Goal: Obtain resource: Obtain resource

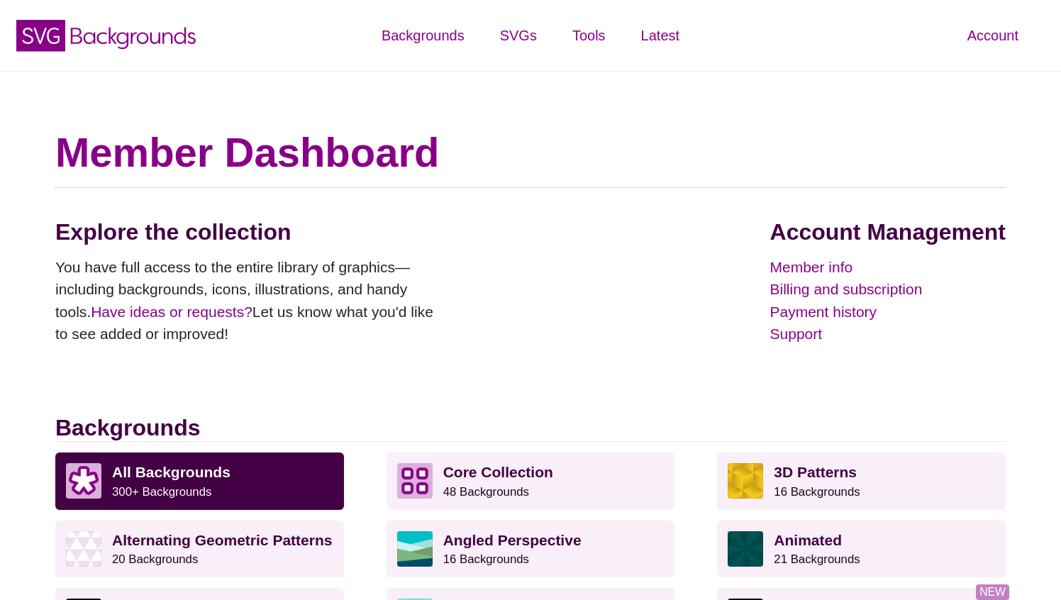
click at [806, 128] on h1 "Member Dashboard" at bounding box center [530, 153] width 950 height 50
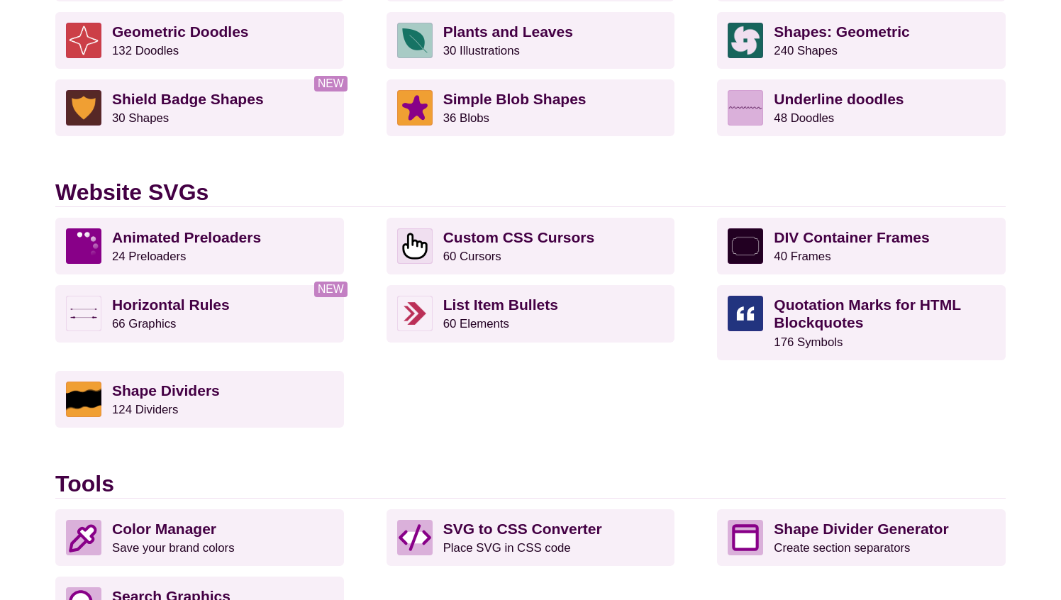
scroll to position [1211, 0]
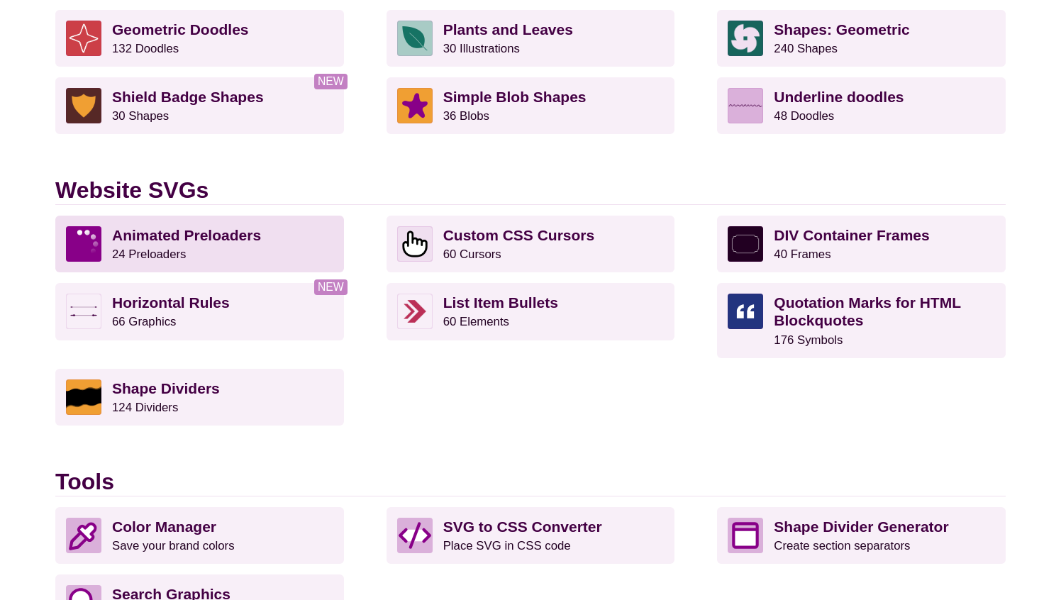
click at [152, 232] on strong "Animated Preloaders" at bounding box center [186, 235] width 149 height 16
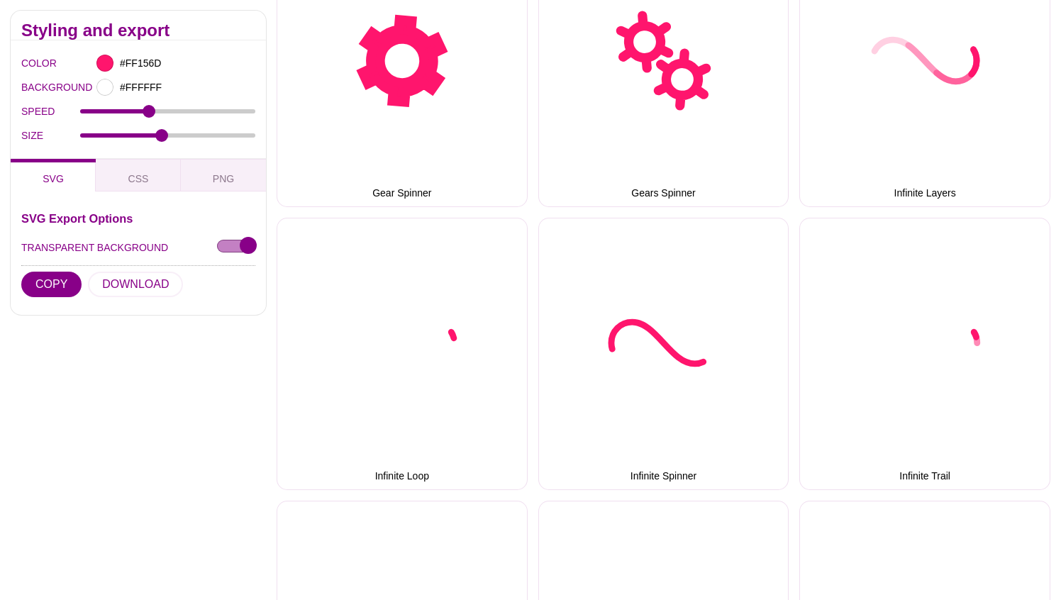
scroll to position [929, 0]
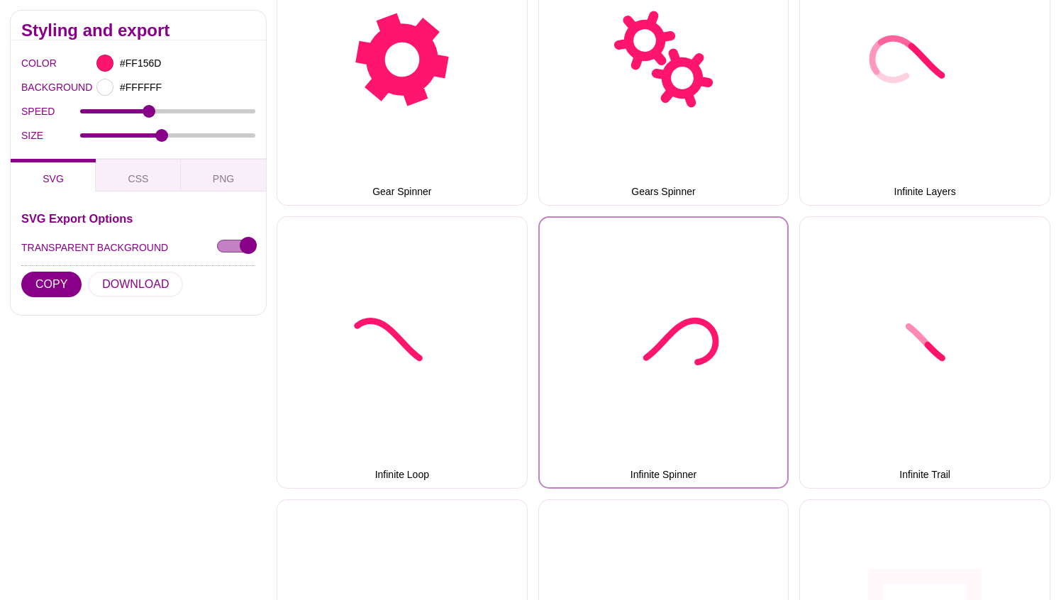
click at [672, 281] on button "Infinite Spinner" at bounding box center [663, 352] width 251 height 272
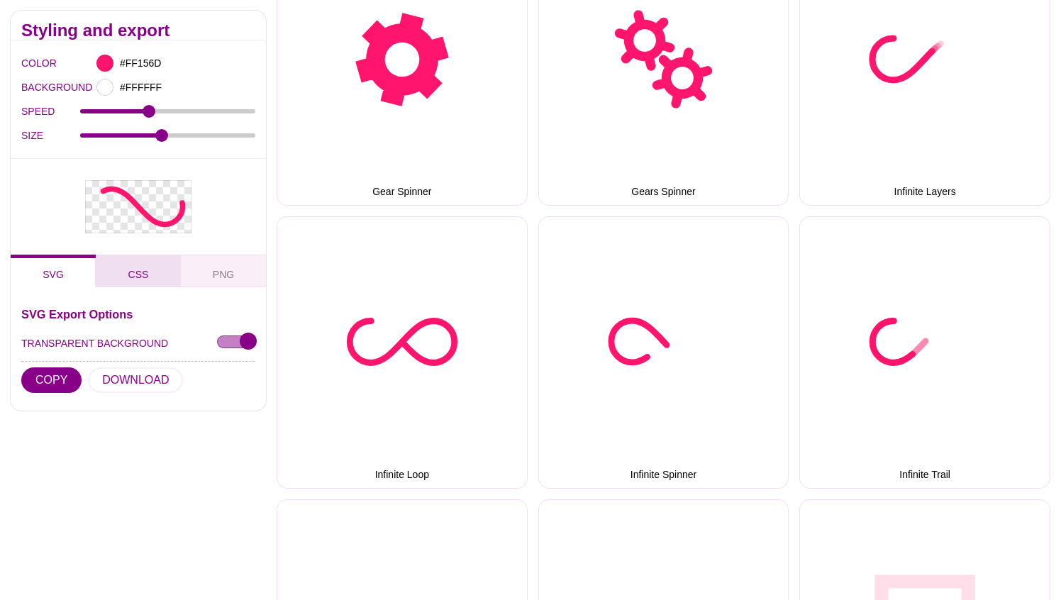
click at [145, 279] on span "CSS" at bounding box center [139, 274] width 32 height 16
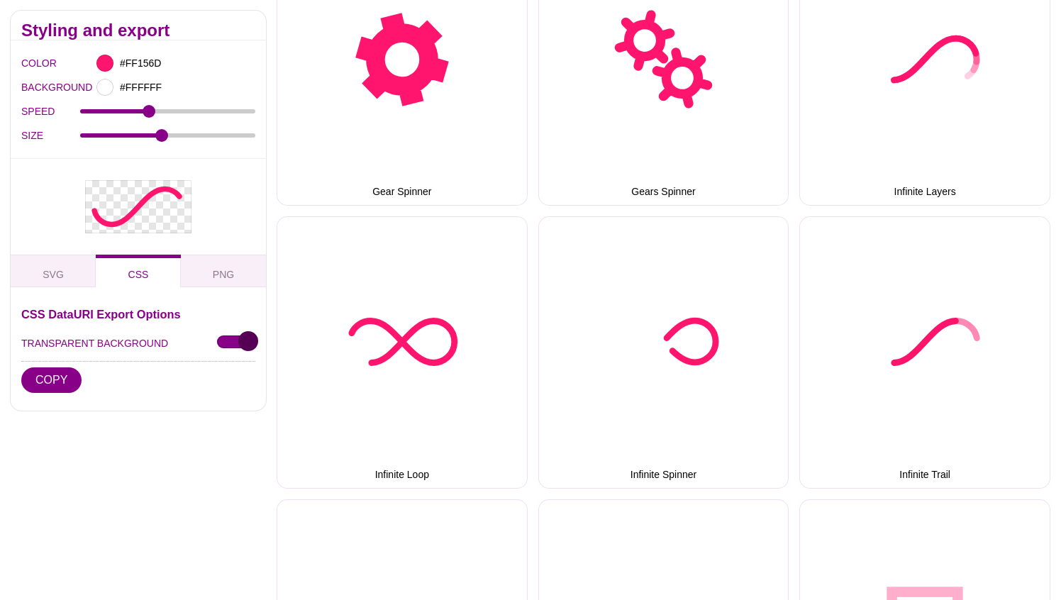
click at [227, 337] on input "TRANSPARENT BACKGROUND" at bounding box center [236, 342] width 38 height 15
click at [247, 340] on input "TRANSPARENT BACKGROUND" at bounding box center [236, 342] width 38 height 15
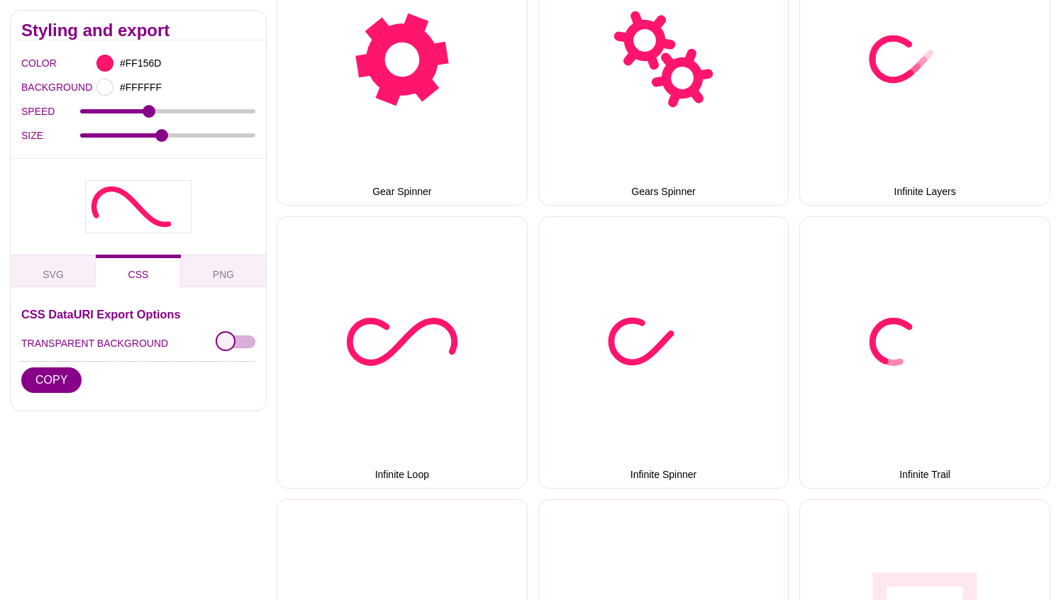
checkbox input "true"
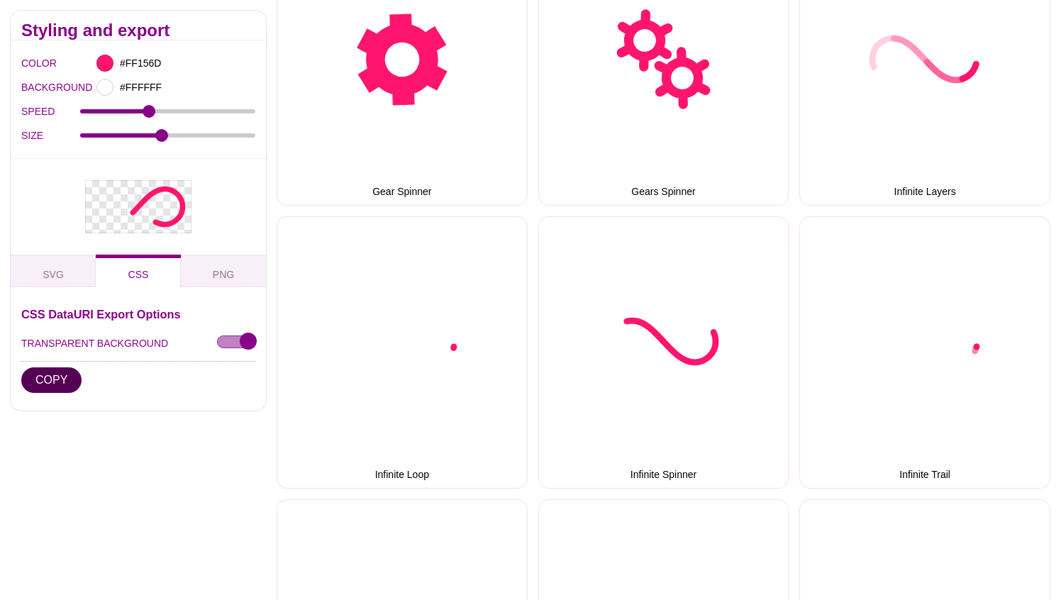
click at [69, 376] on button "COPY" at bounding box center [51, 380] width 60 height 26
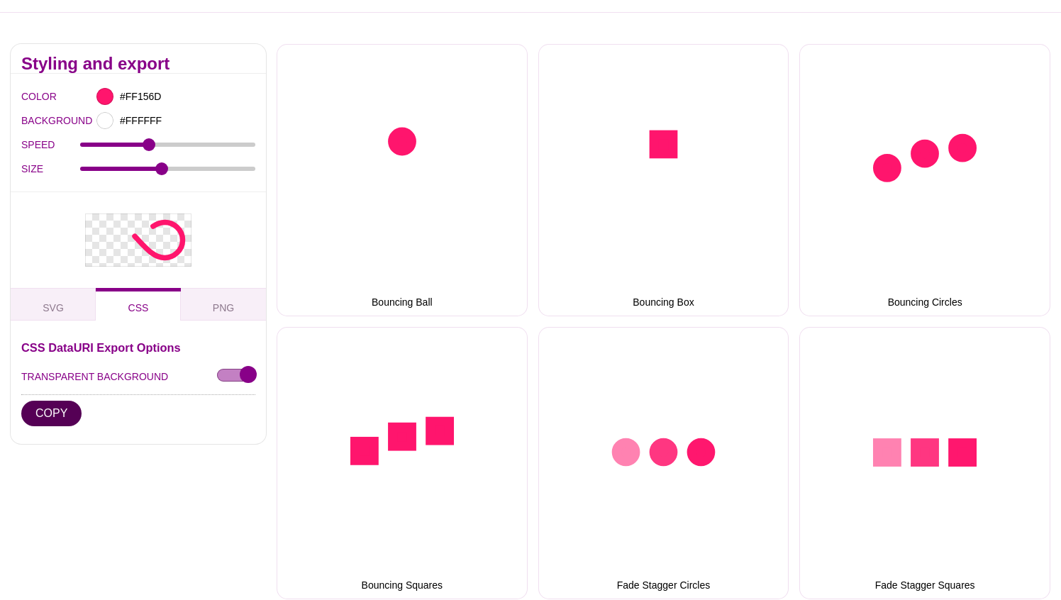
scroll to position [0, 0]
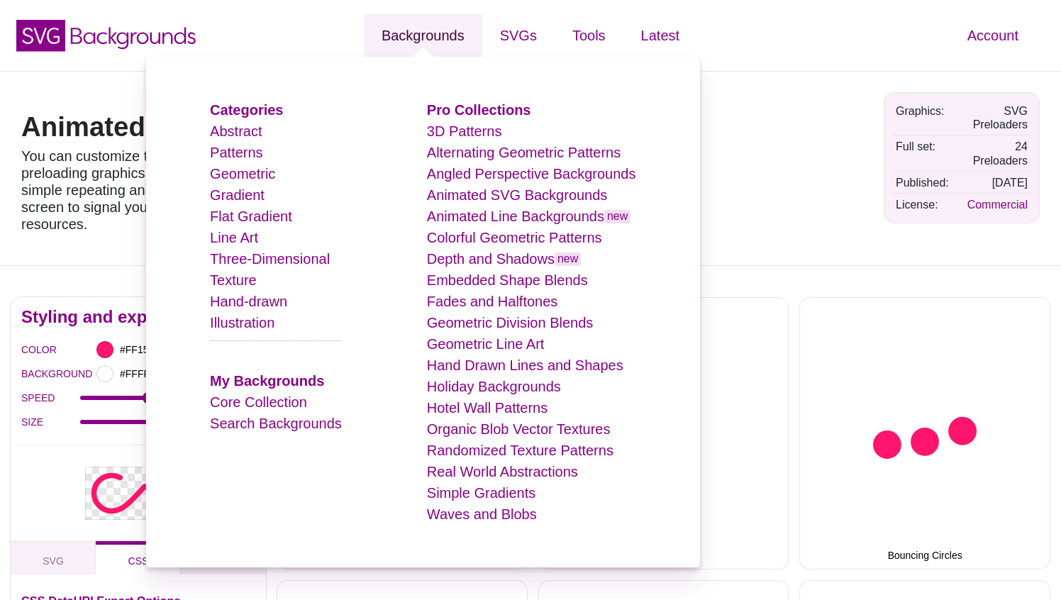
click at [445, 37] on link "Backgrounds" at bounding box center [423, 35] width 118 height 43
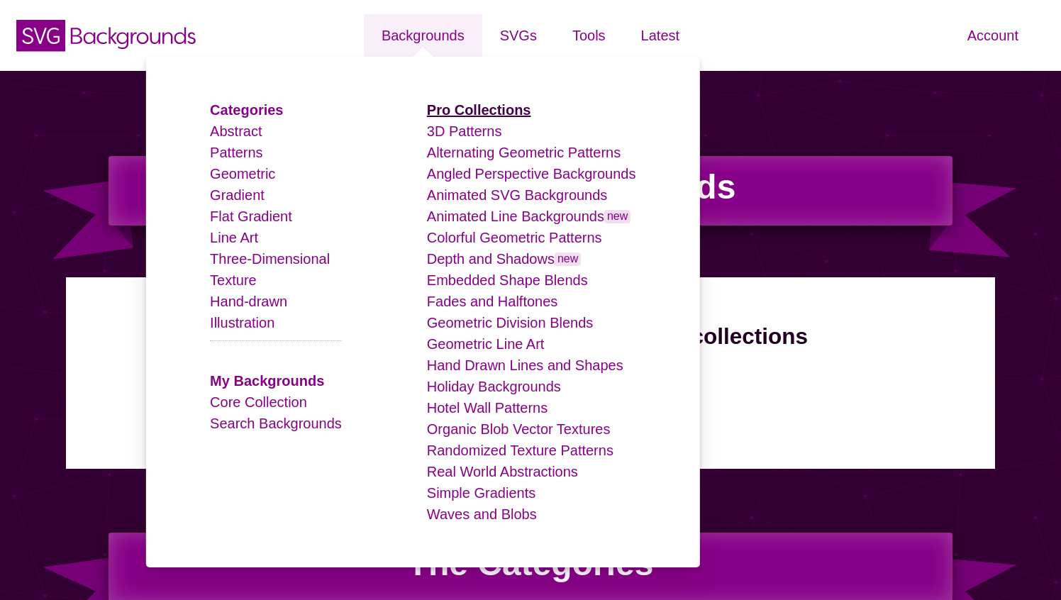
click at [462, 106] on strong "Pro Collections" at bounding box center [479, 110] width 104 height 16
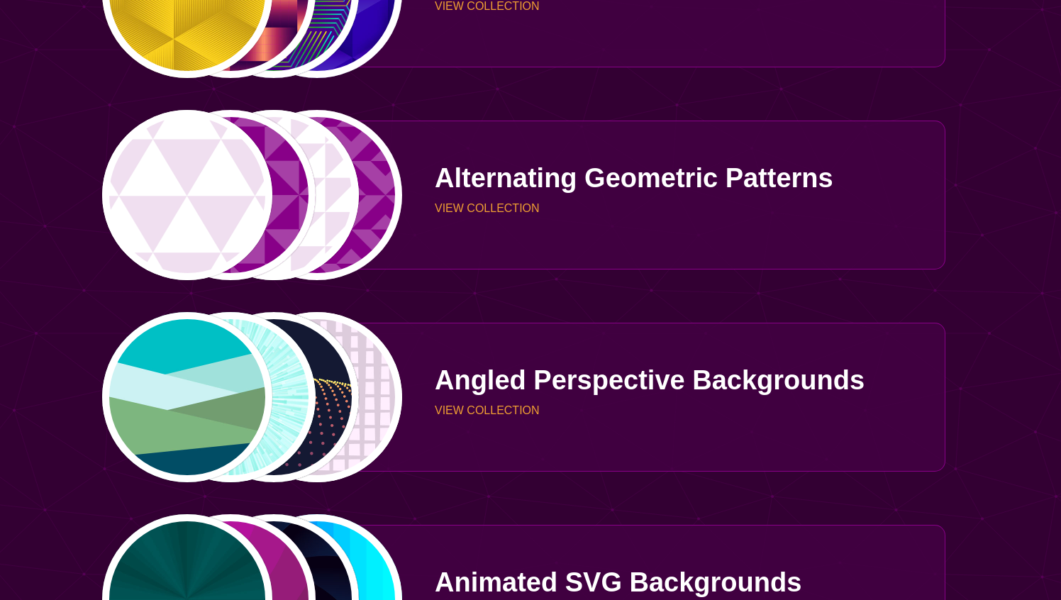
scroll to position [204, 0]
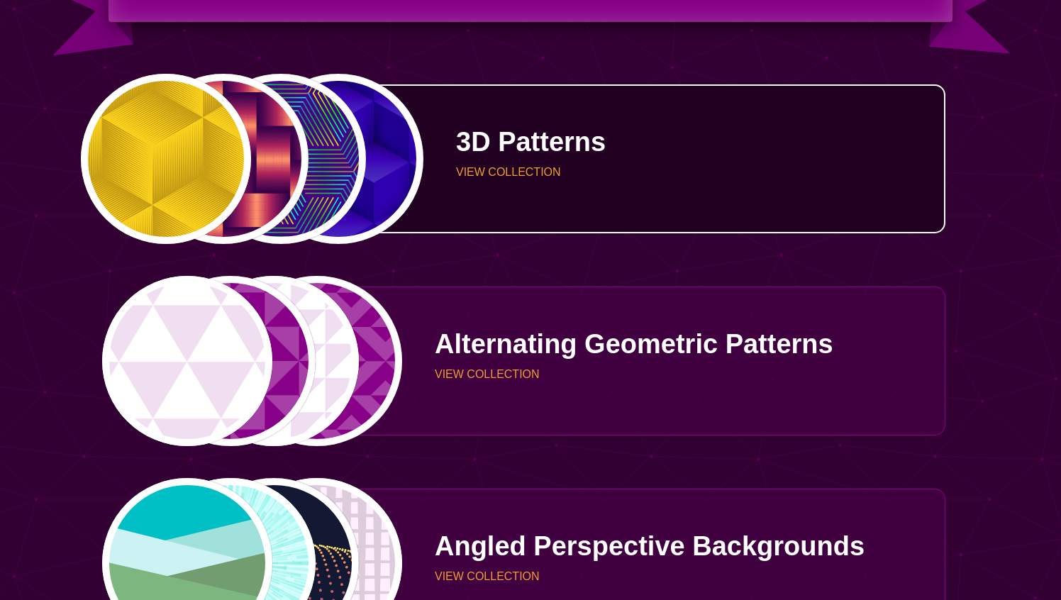
click at [486, 143] on p "3D Patterns" at bounding box center [695, 141] width 479 height 27
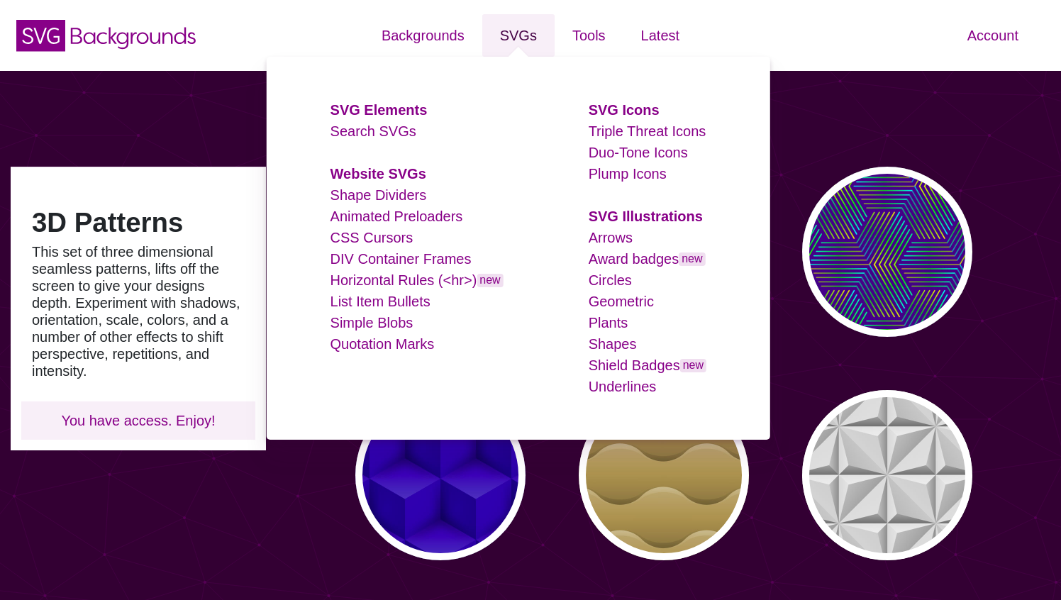
click at [523, 35] on link "SVGs" at bounding box center [518, 35] width 72 height 43
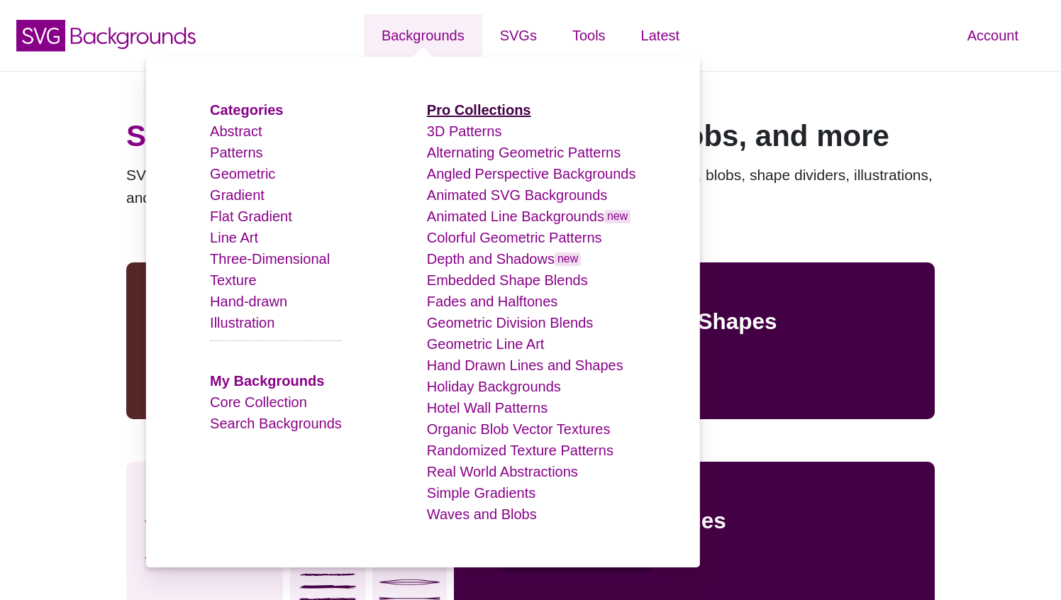
click at [462, 105] on strong "Pro Collections" at bounding box center [479, 110] width 104 height 16
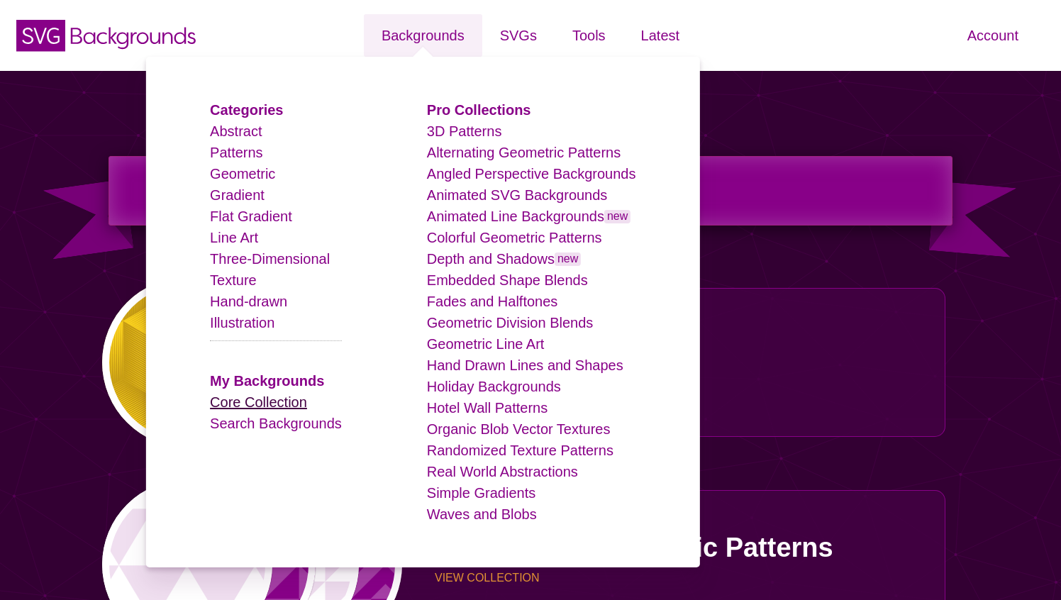
click at [276, 404] on link "Core Collection" at bounding box center [258, 402] width 97 height 16
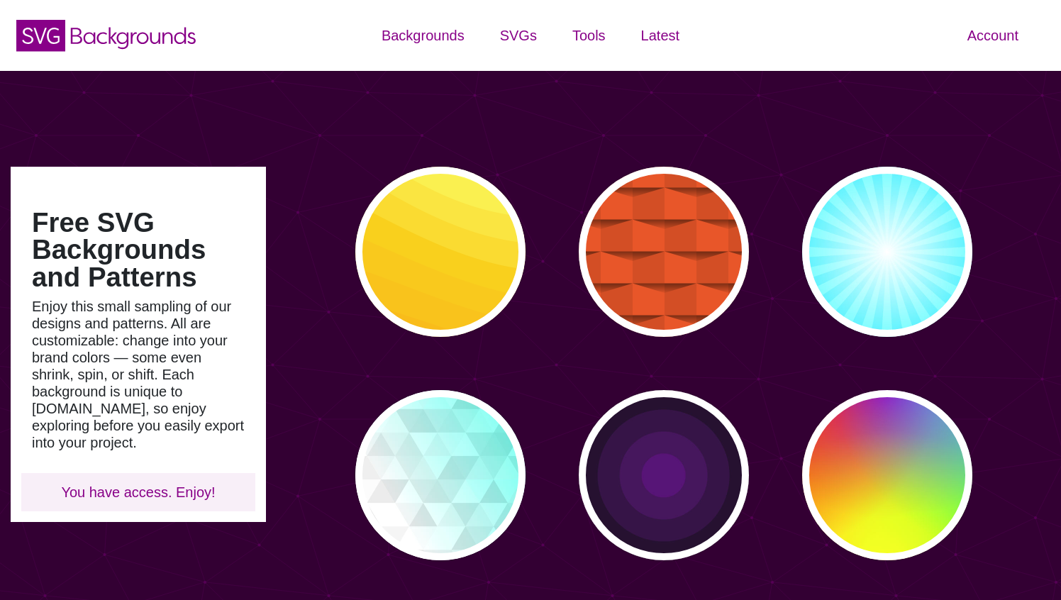
type input "#450057"
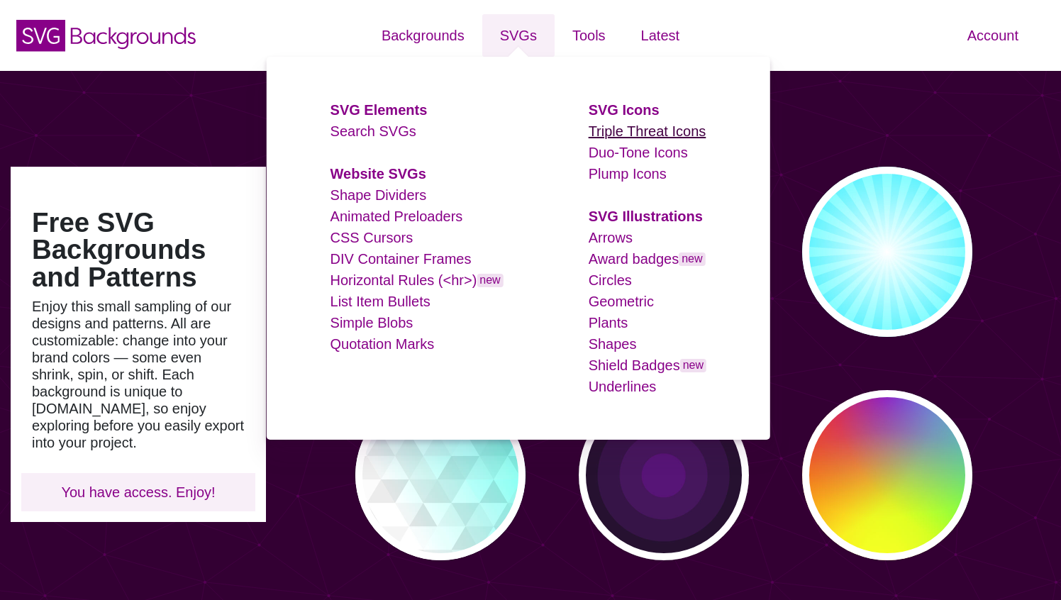
click at [624, 124] on link "Triple Threat Icons" at bounding box center [648, 131] width 118 height 16
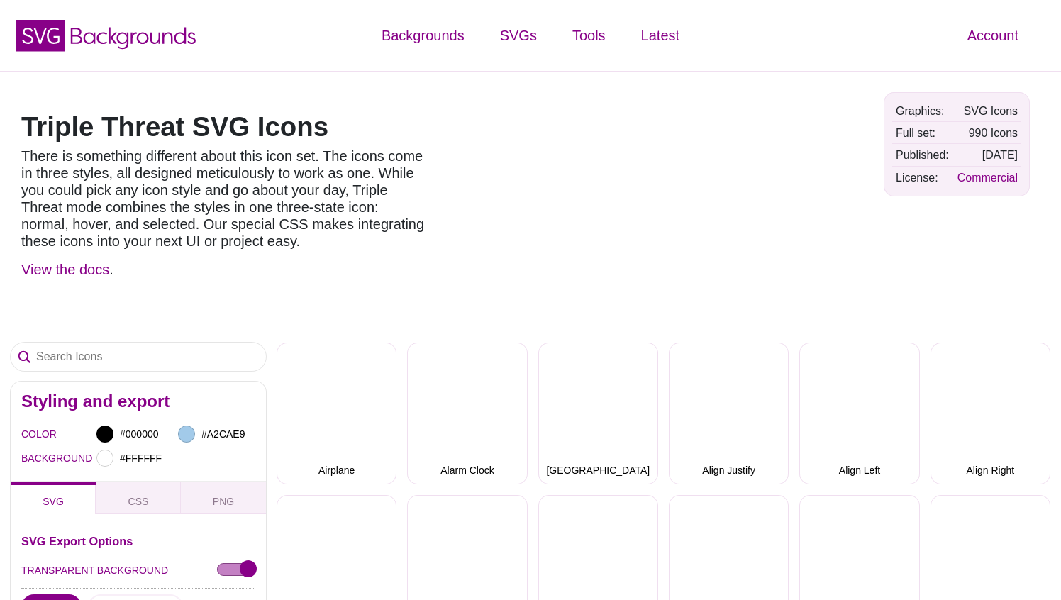
select select "triple threat"
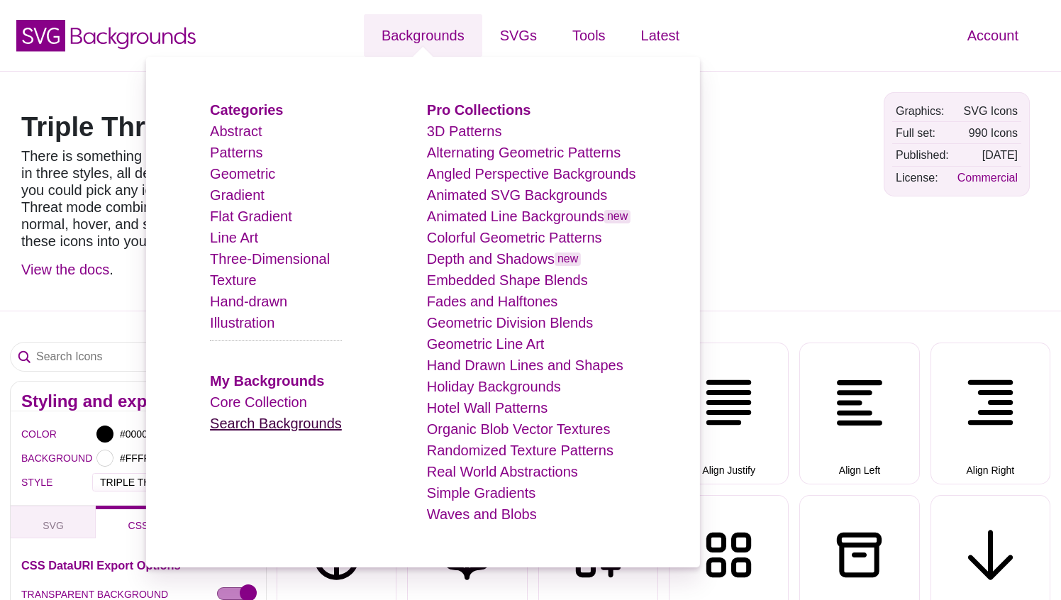
click at [281, 423] on link "Search Backgrounds" at bounding box center [276, 424] width 132 height 16
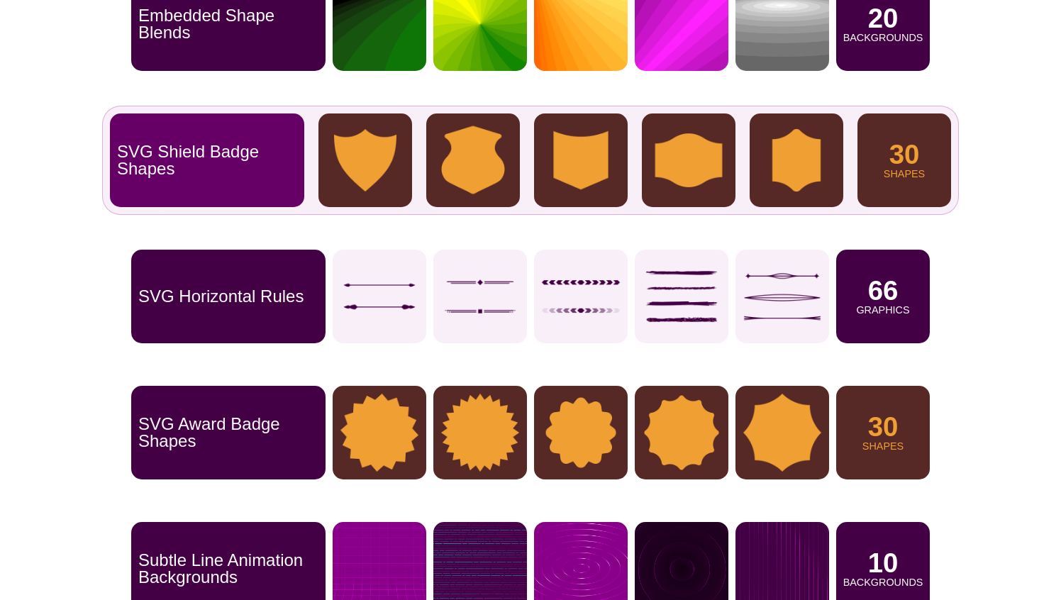
scroll to position [350, 0]
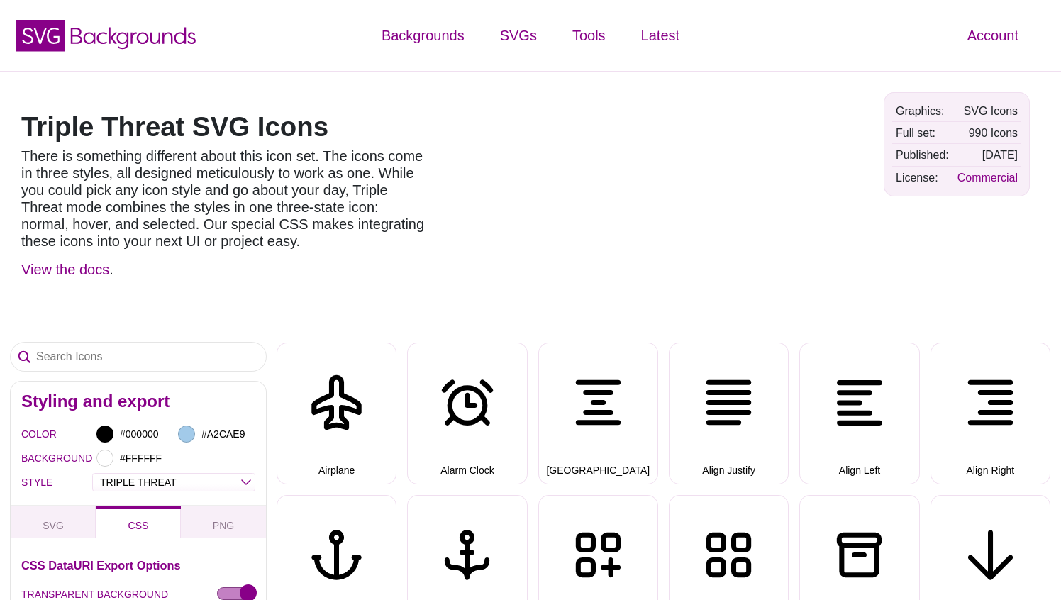
select select "triple threat"
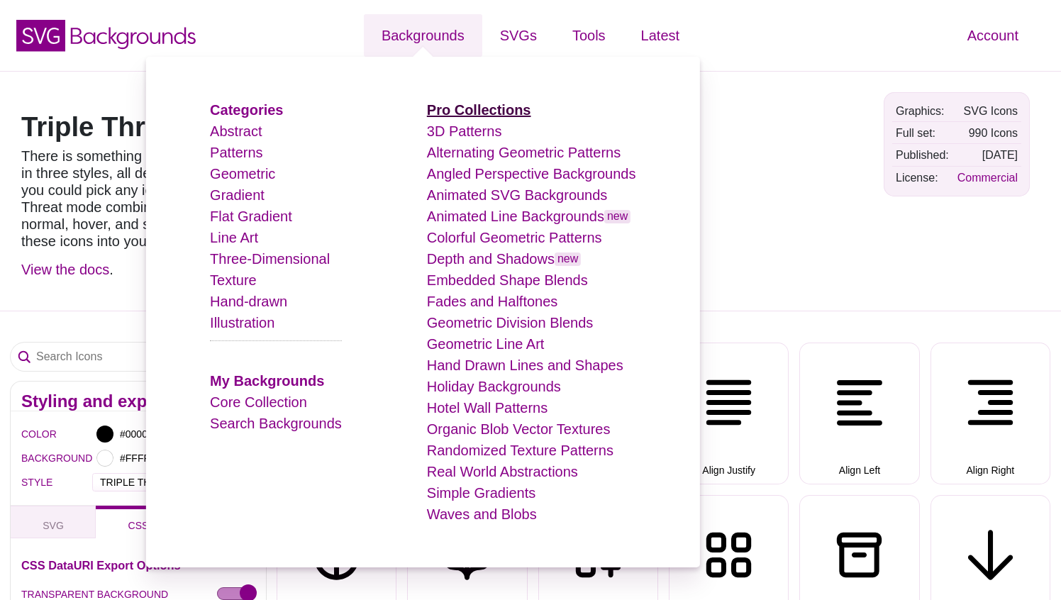
click at [460, 111] on strong "Pro Collections" at bounding box center [479, 110] width 104 height 16
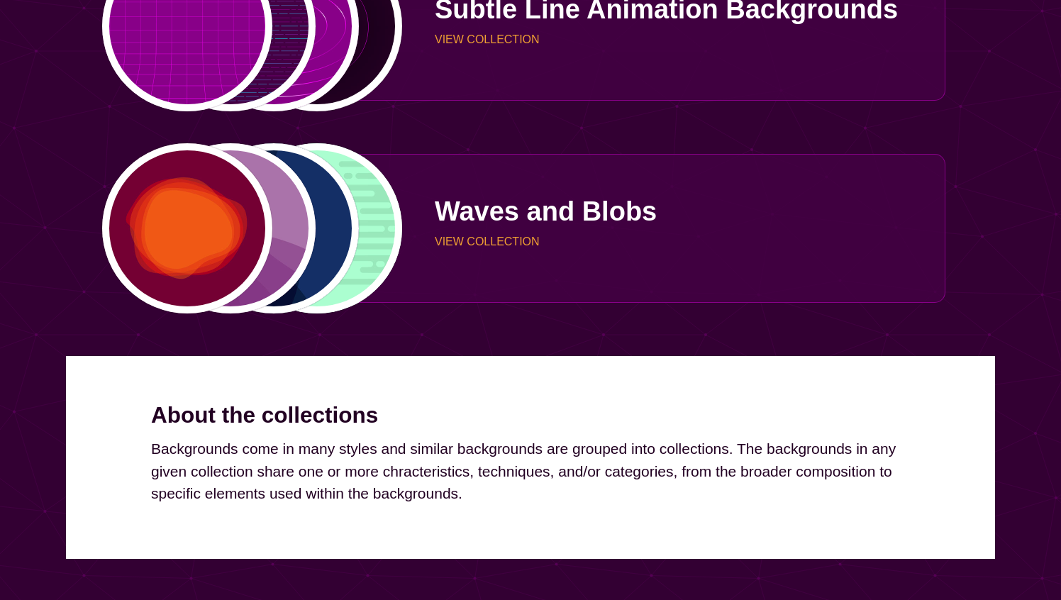
scroll to position [3622, 0]
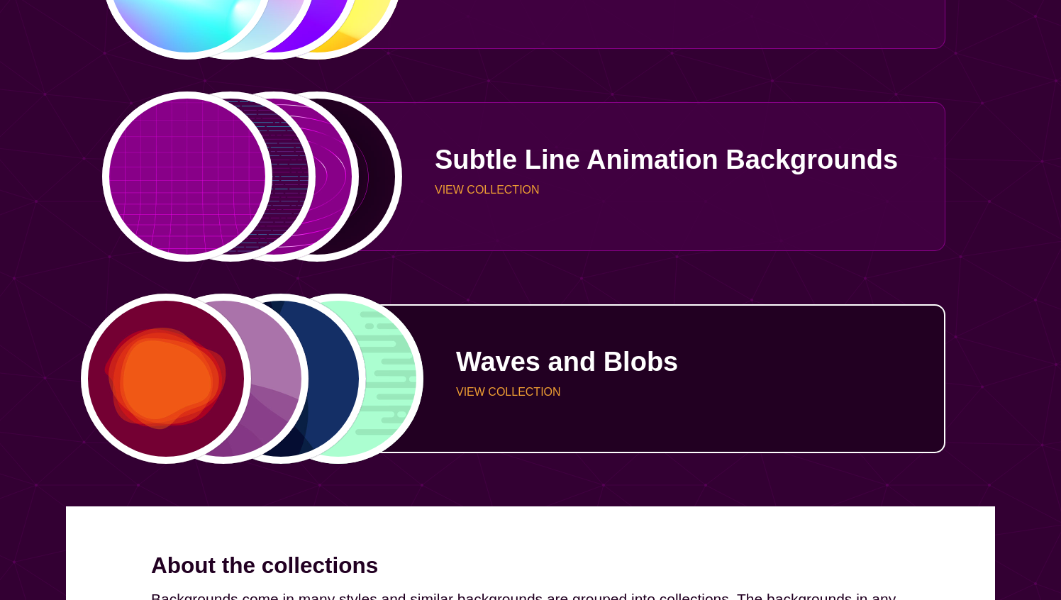
click at [541, 357] on p "Waves and Blobs" at bounding box center [695, 361] width 479 height 27
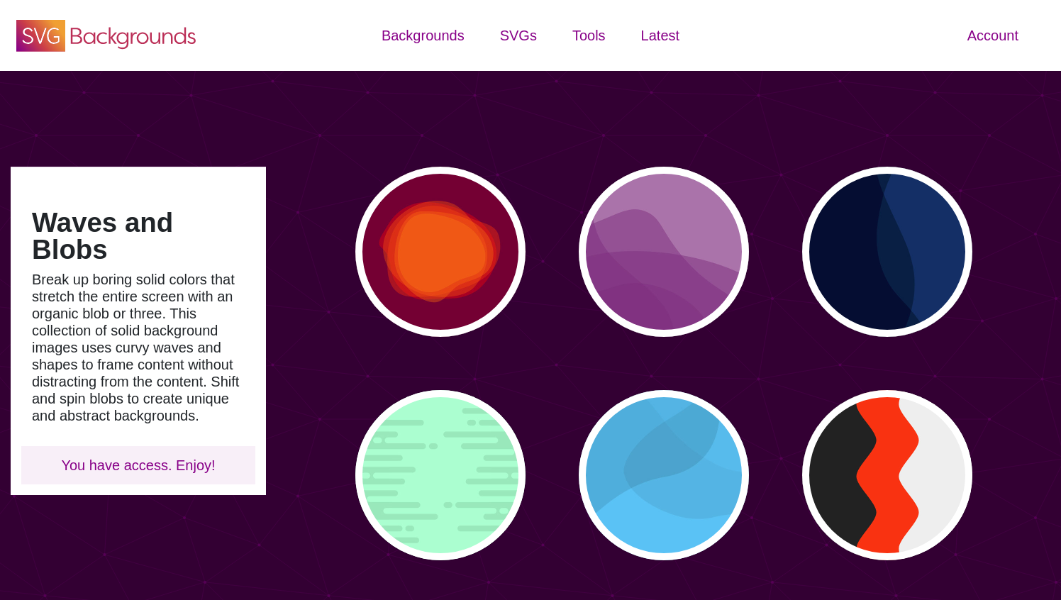
click at [128, 34] on icon at bounding box center [134, 39] width 126 height 22
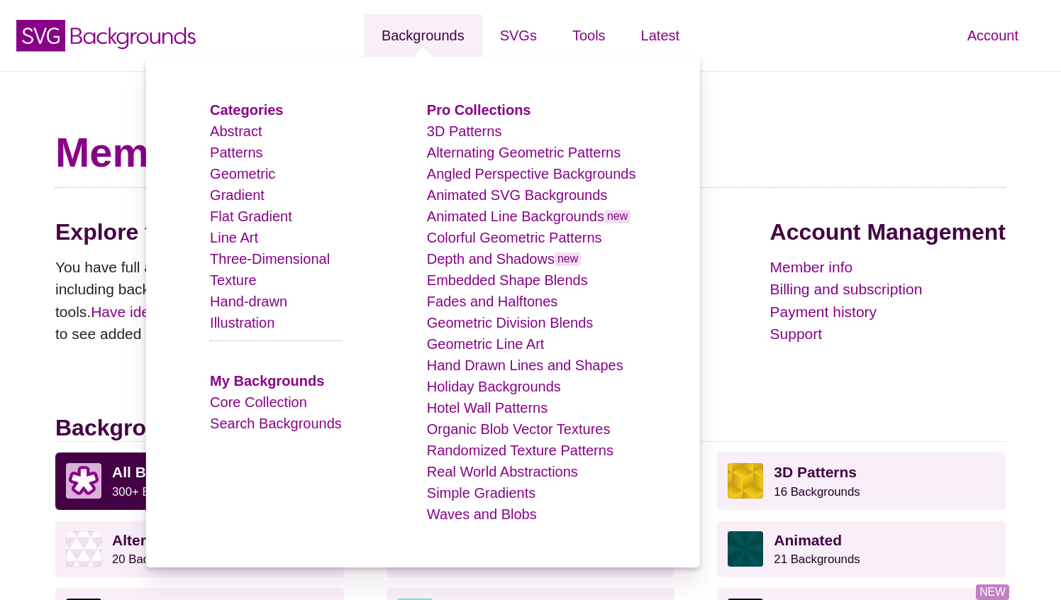
click at [419, 35] on link "Backgrounds" at bounding box center [423, 35] width 118 height 43
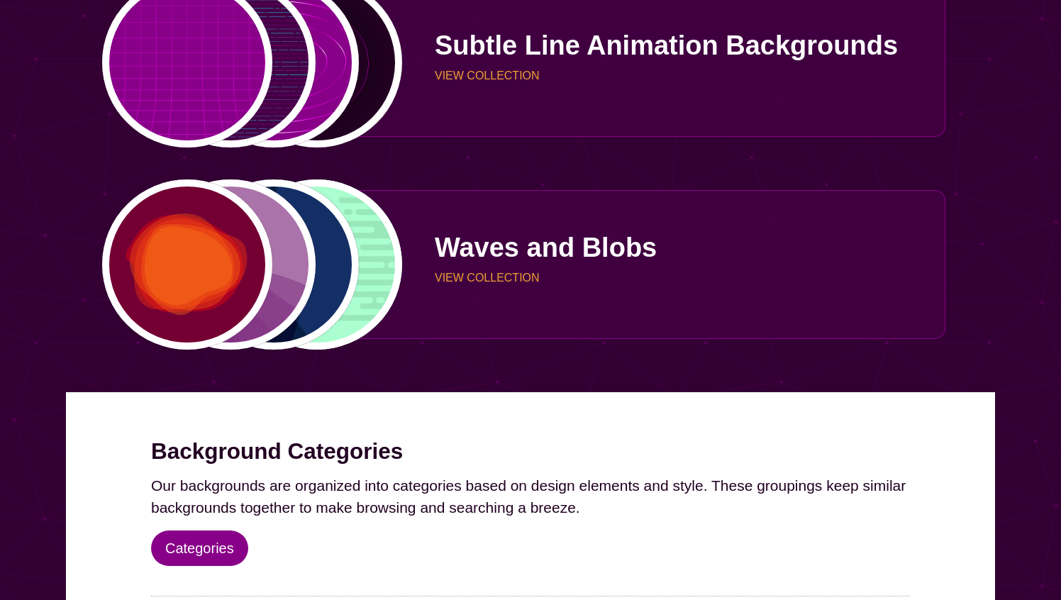
scroll to position [4614, 0]
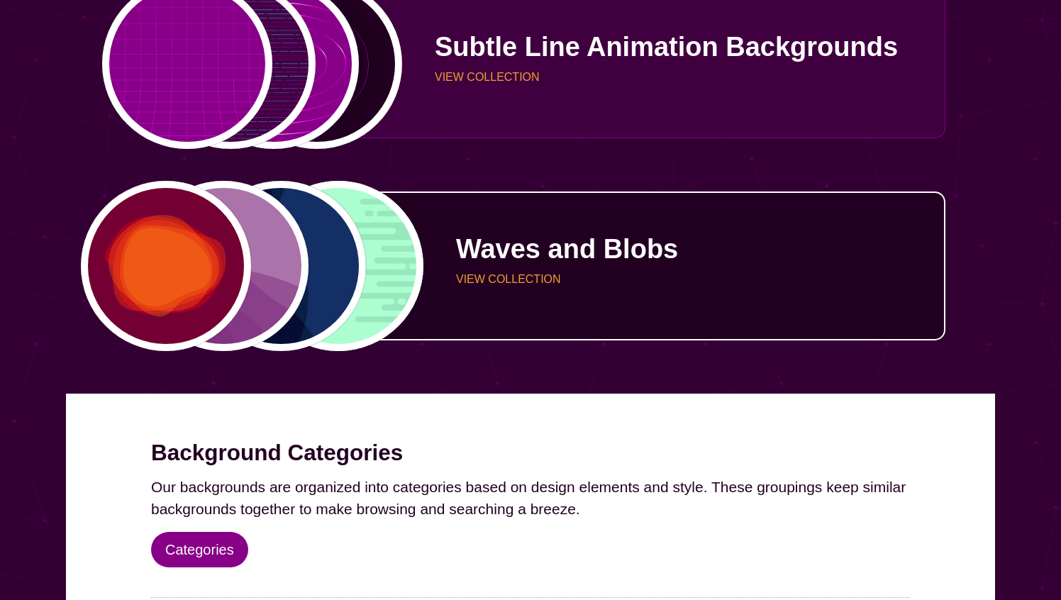
click at [589, 235] on p "Waves and Blobs" at bounding box center [695, 248] width 479 height 27
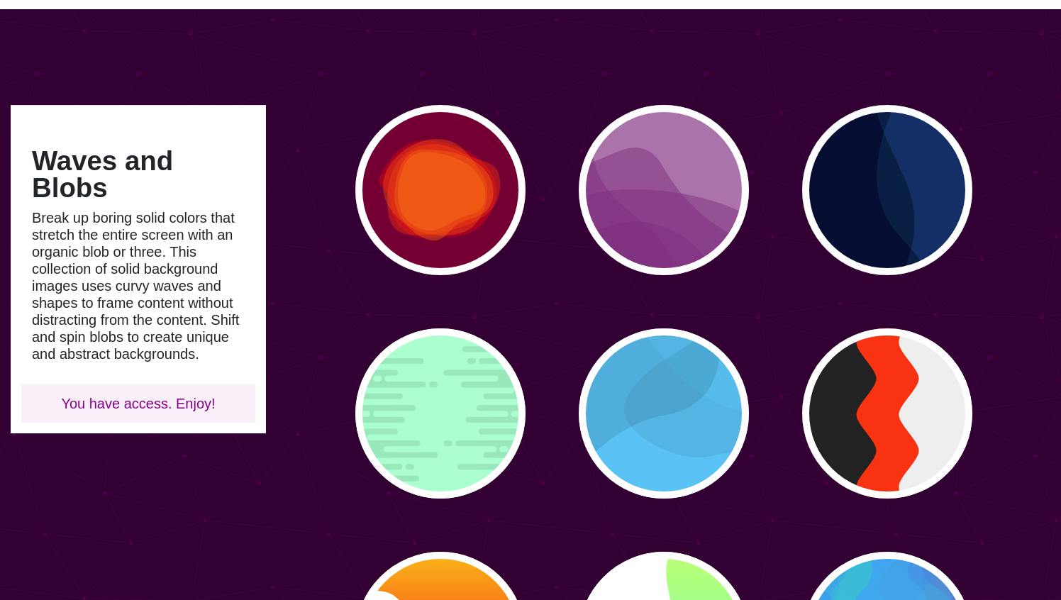
scroll to position [60, 0]
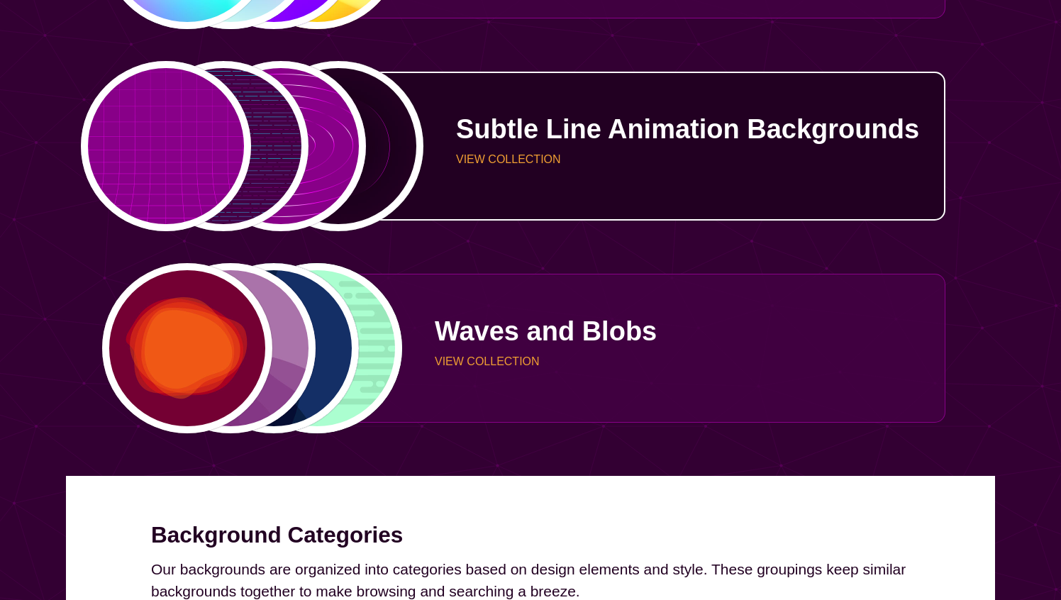
scroll to position [4532, 0]
click at [482, 158] on p "VIEW COLLECTION" at bounding box center [695, 159] width 479 height 11
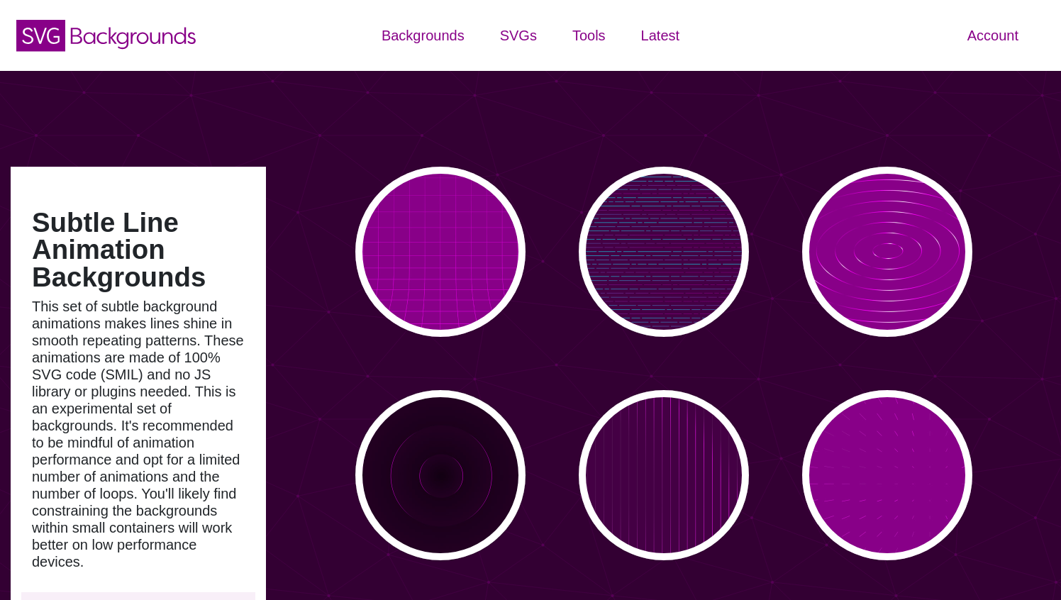
type input "#450057"
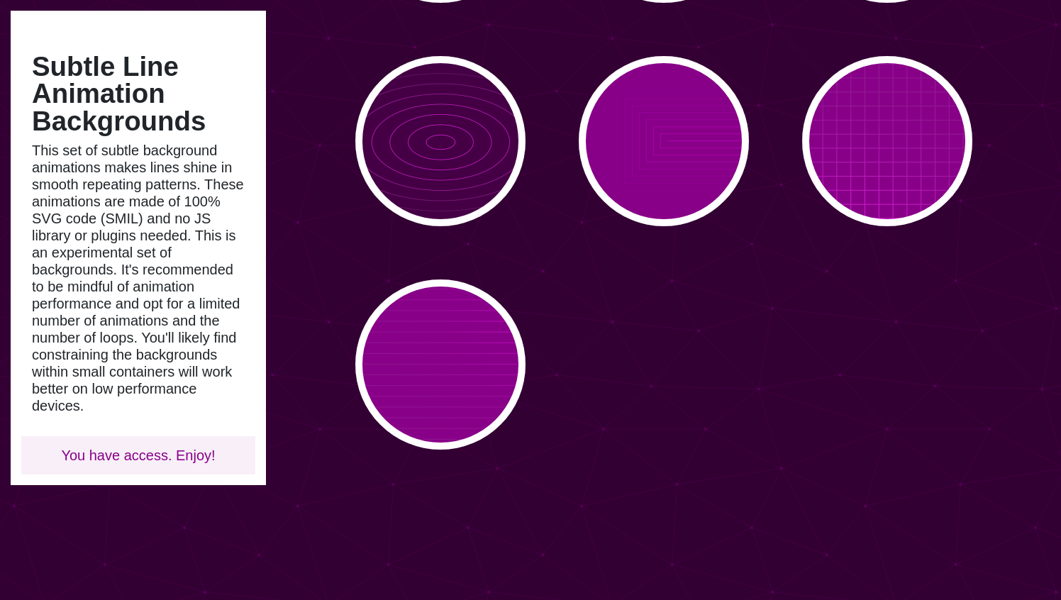
scroll to position [438, 0]
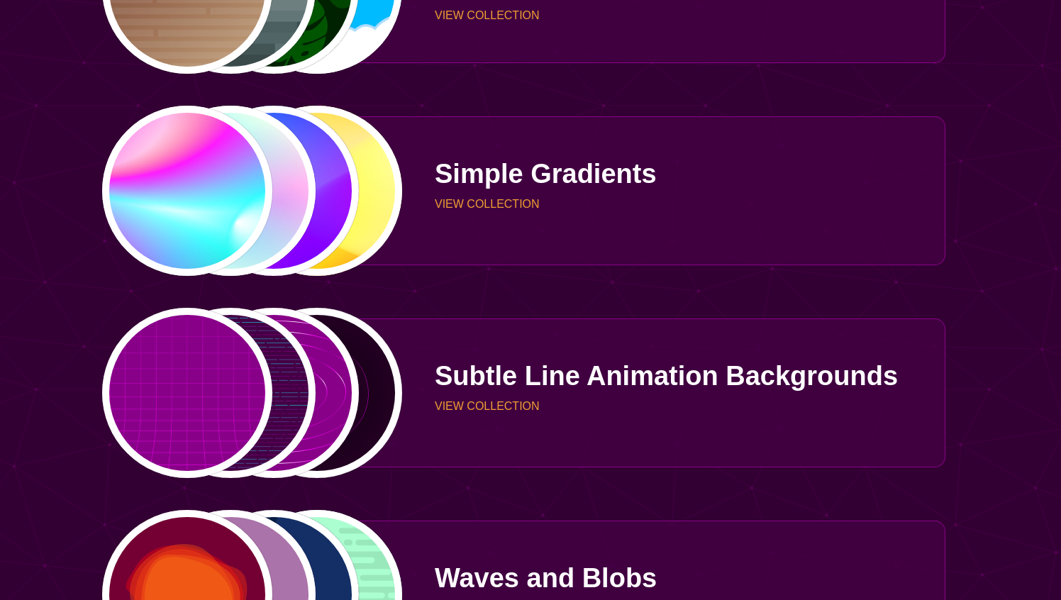
scroll to position [4239, 0]
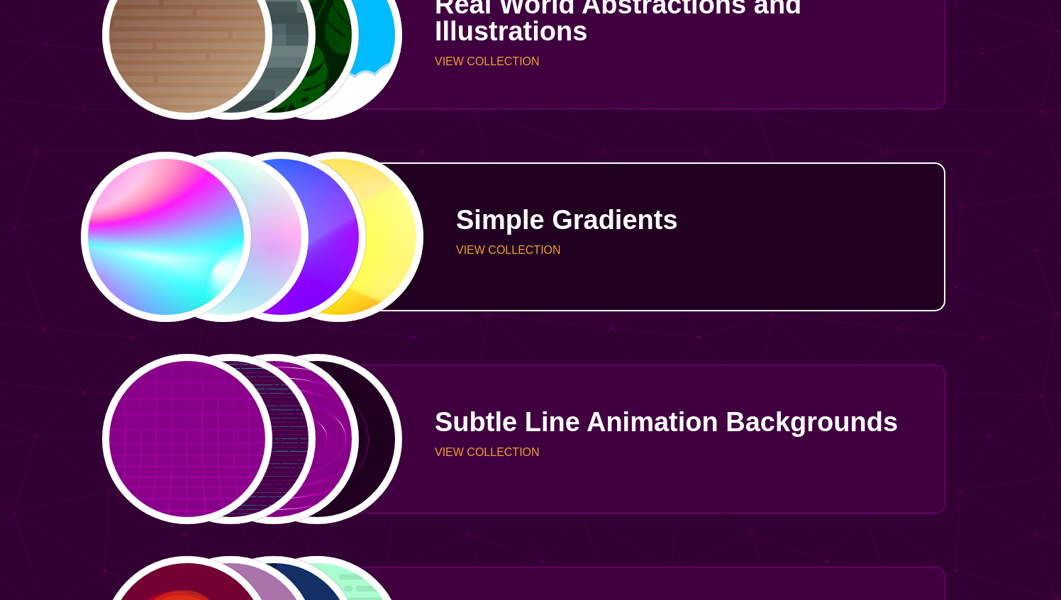
click at [540, 212] on p "Simple Gradients" at bounding box center [695, 219] width 479 height 27
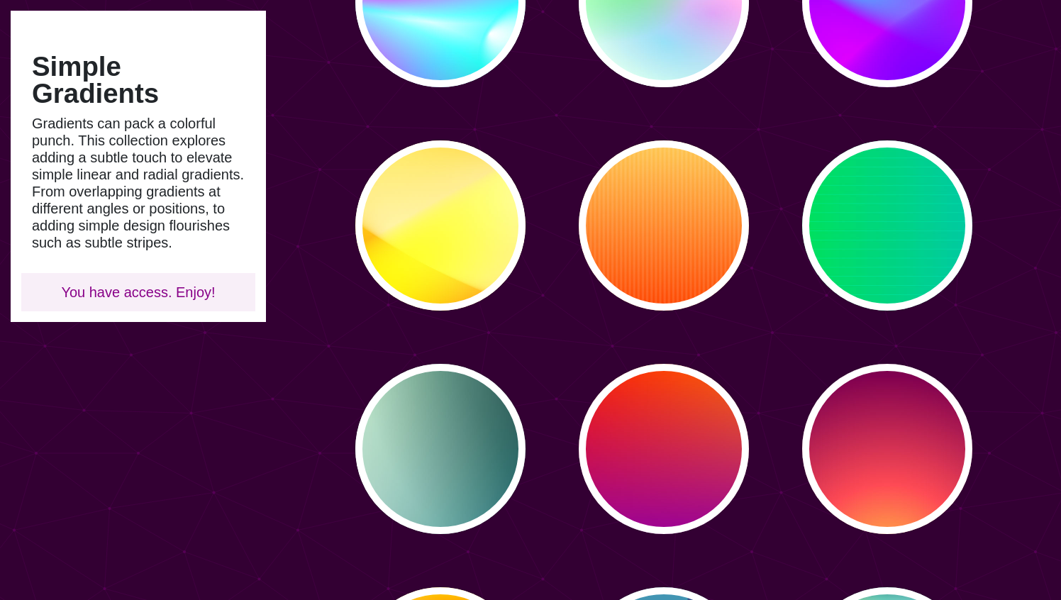
scroll to position [224, 0]
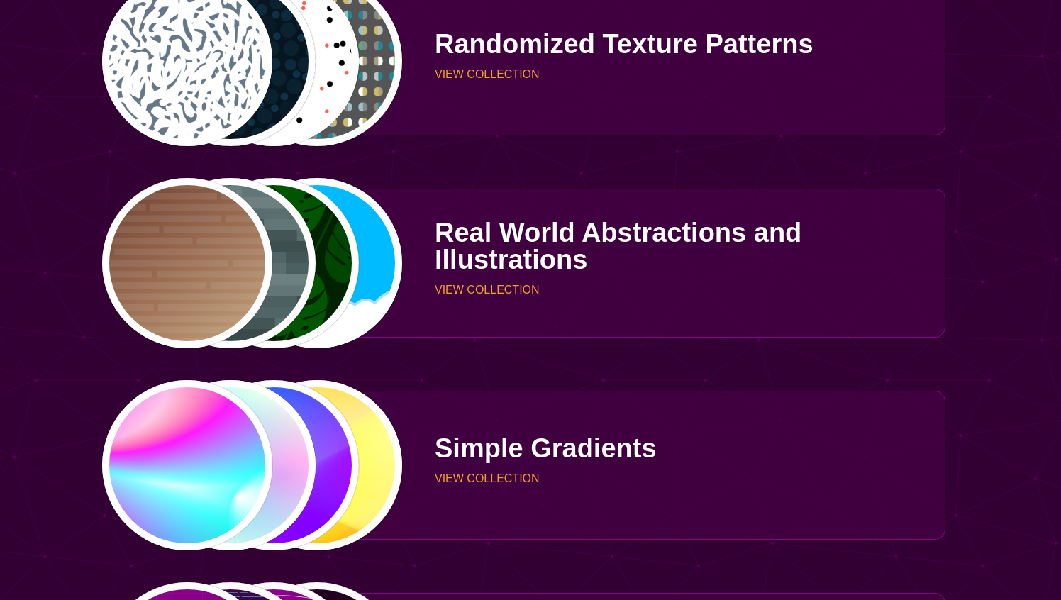
scroll to position [3990, 0]
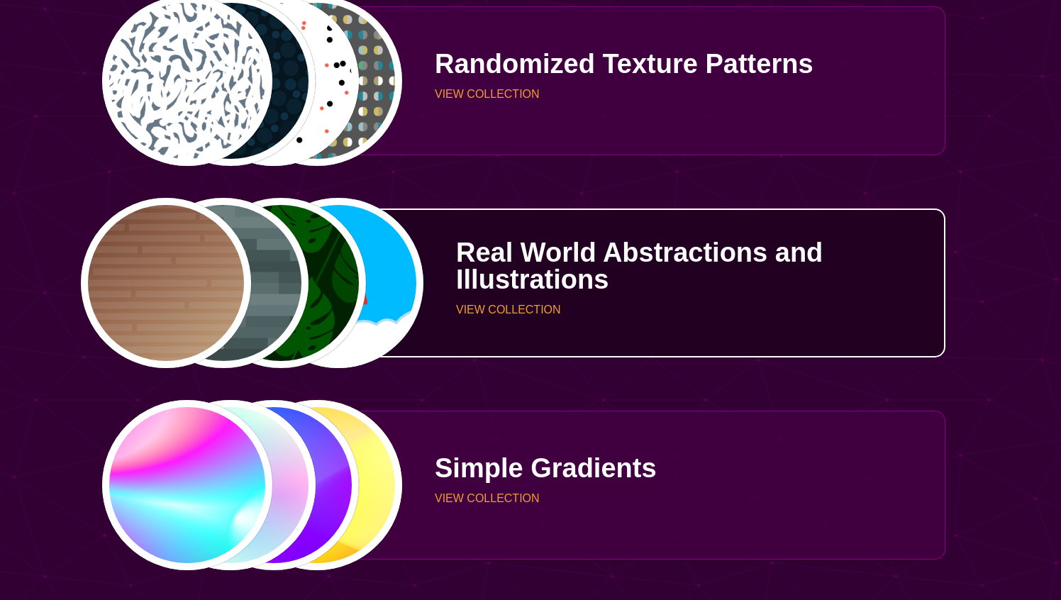
click at [530, 257] on p "Real World Abstractions and Illustrations" at bounding box center [695, 266] width 479 height 54
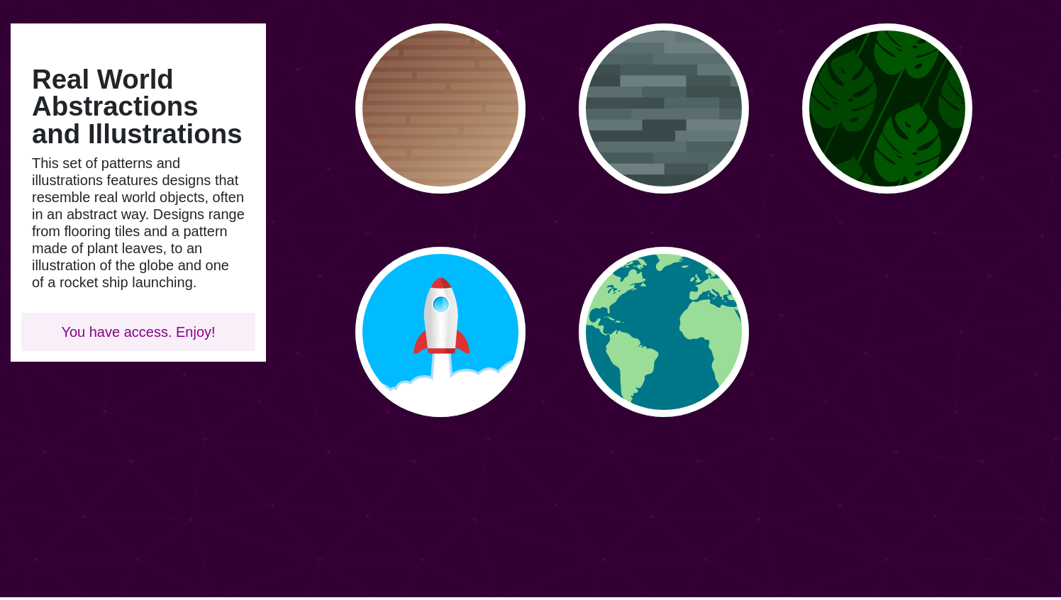
scroll to position [111, 0]
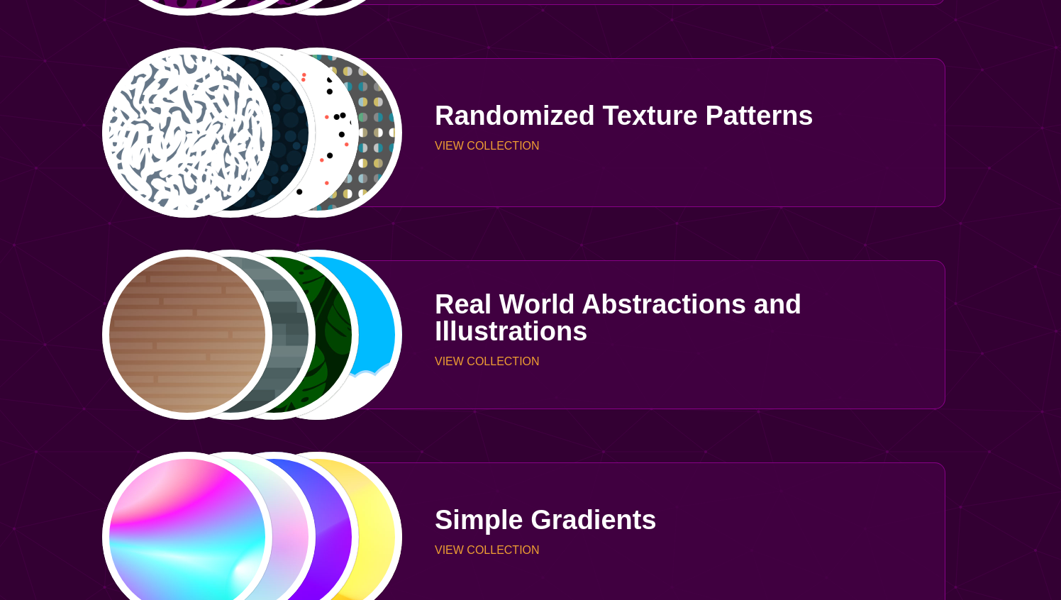
scroll to position [3832, 0]
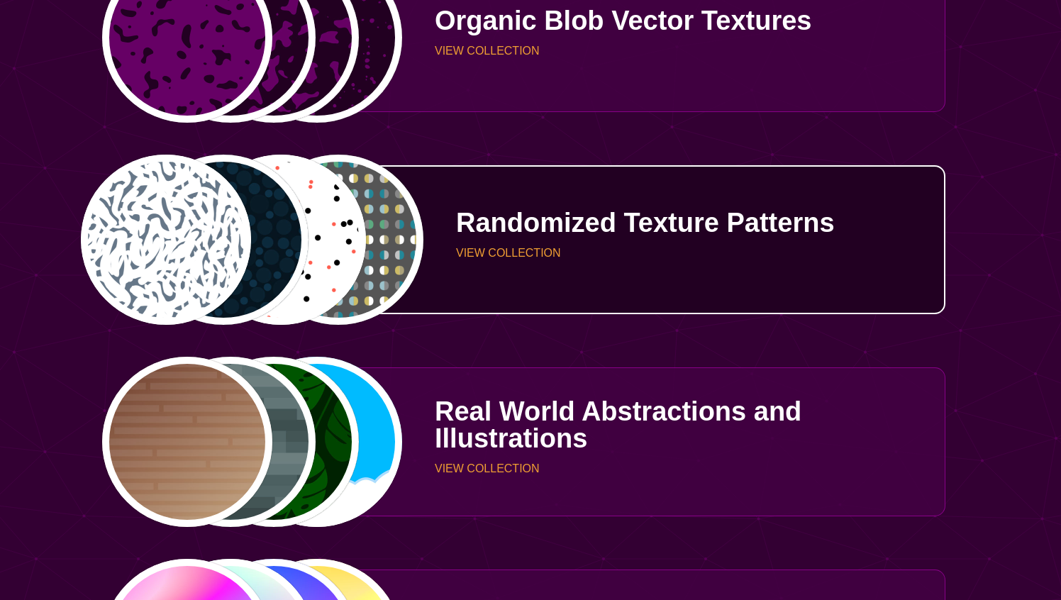
click at [498, 236] on p "Randomized Texture Patterns" at bounding box center [695, 222] width 479 height 27
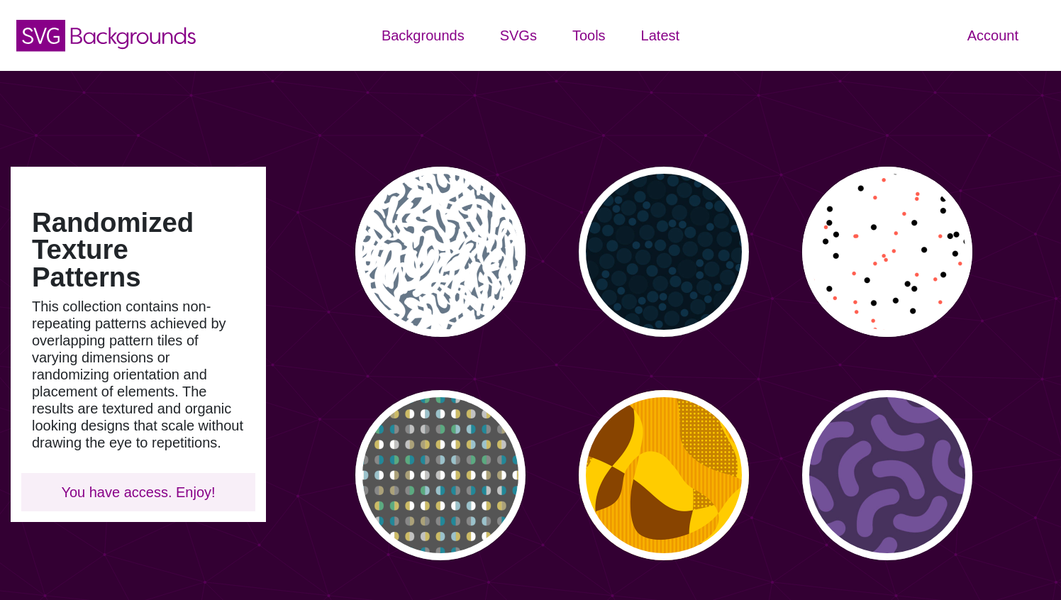
type input "#450057"
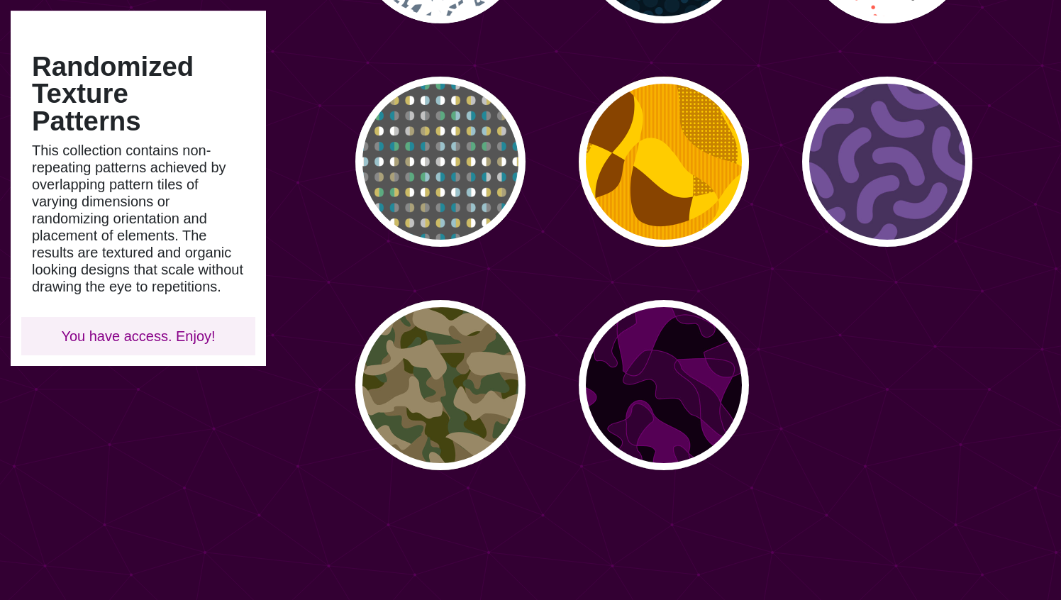
scroll to position [195, 0]
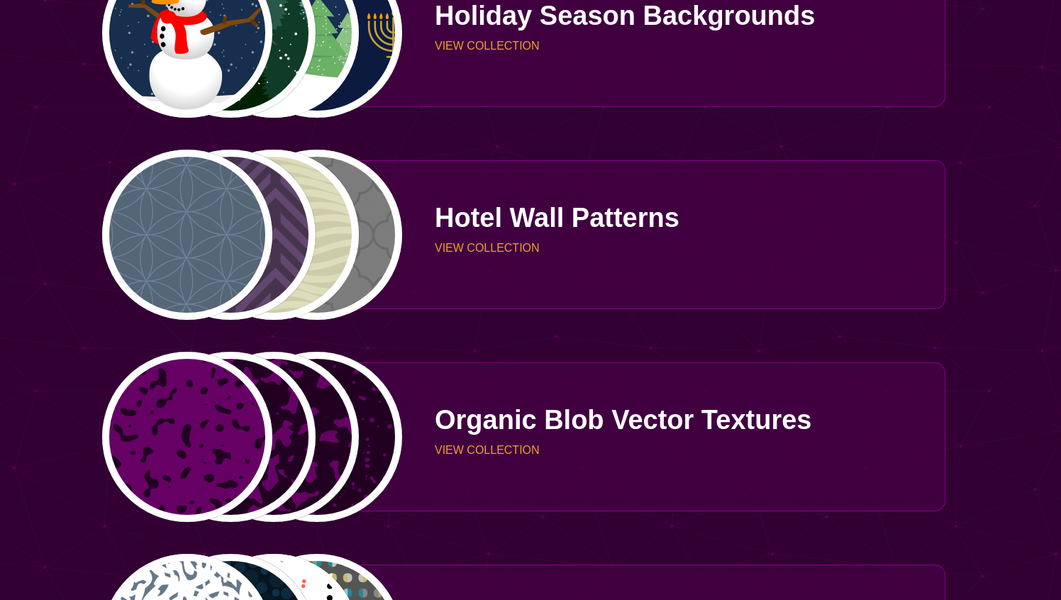
scroll to position [3425, 0]
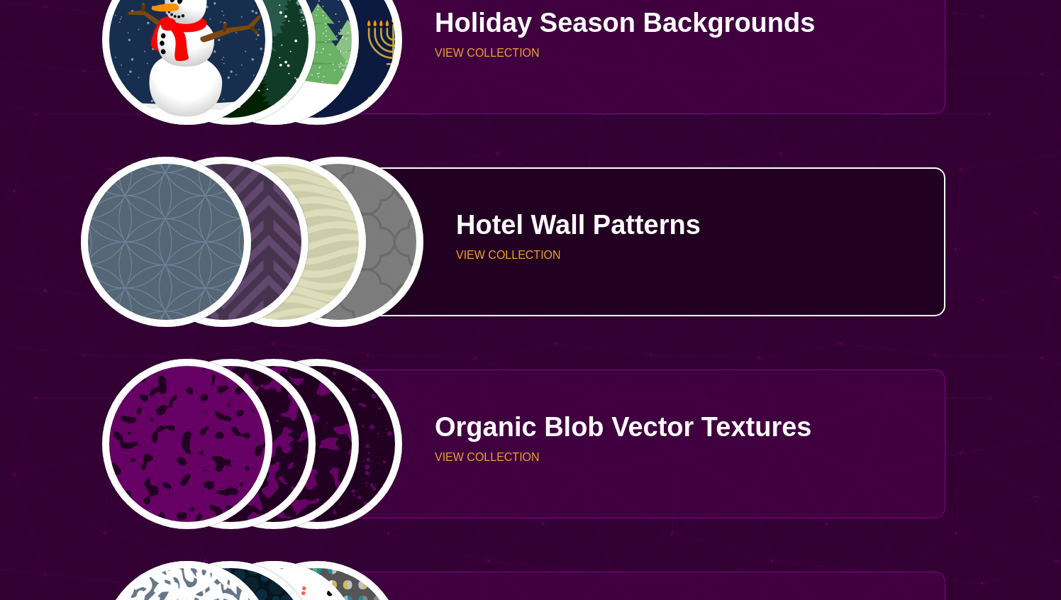
click at [592, 234] on p "Hotel Wall Patterns" at bounding box center [695, 224] width 479 height 27
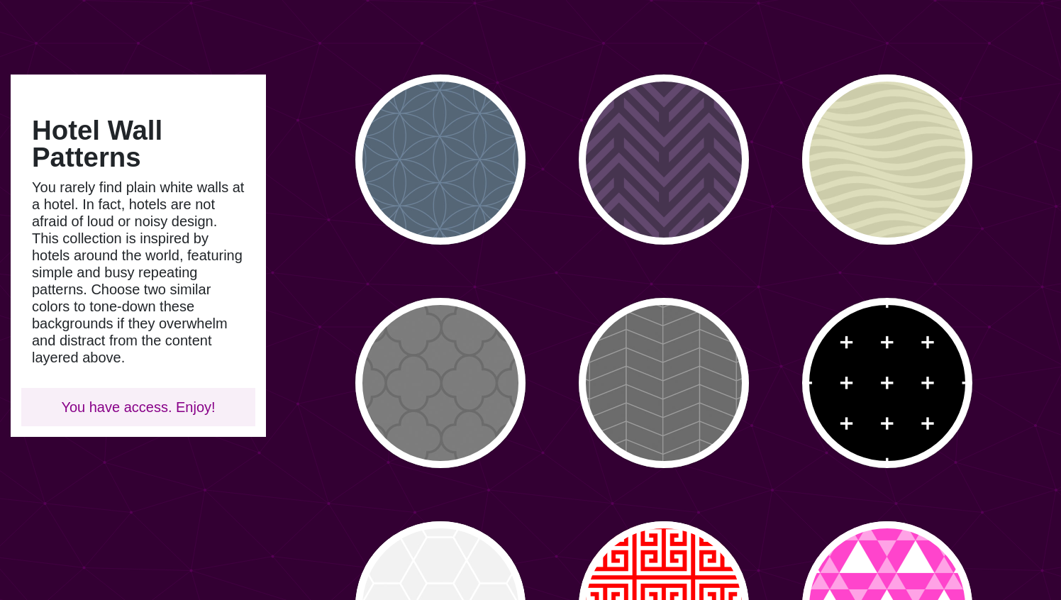
scroll to position [84, 0]
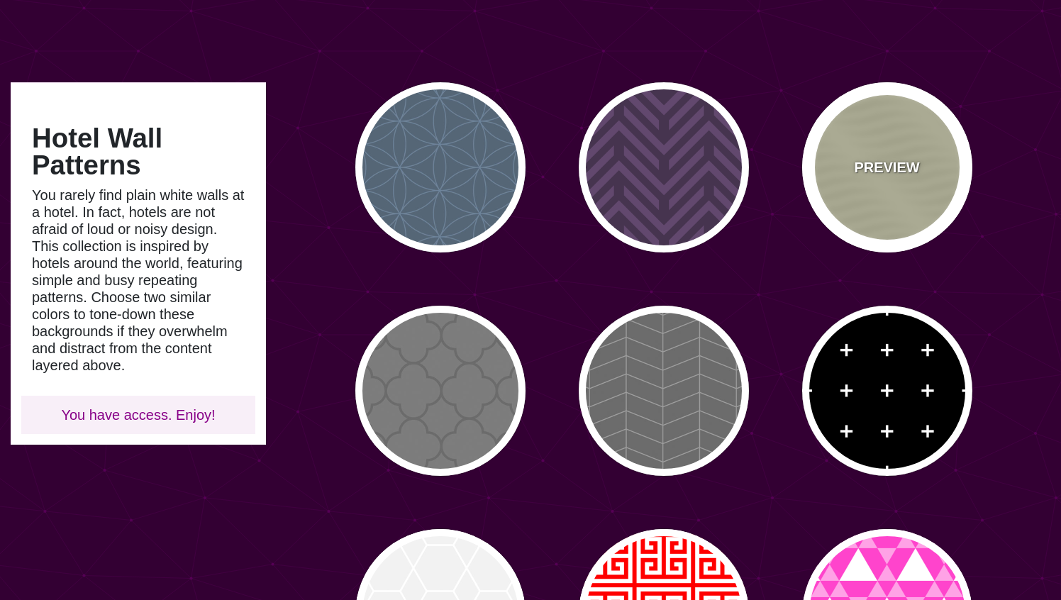
click at [894, 125] on div "PREVIEW" at bounding box center [887, 167] width 170 height 170
type input "#DDDDBB"
type input "#CCCCAA"
type input "0"
type input "0.25"
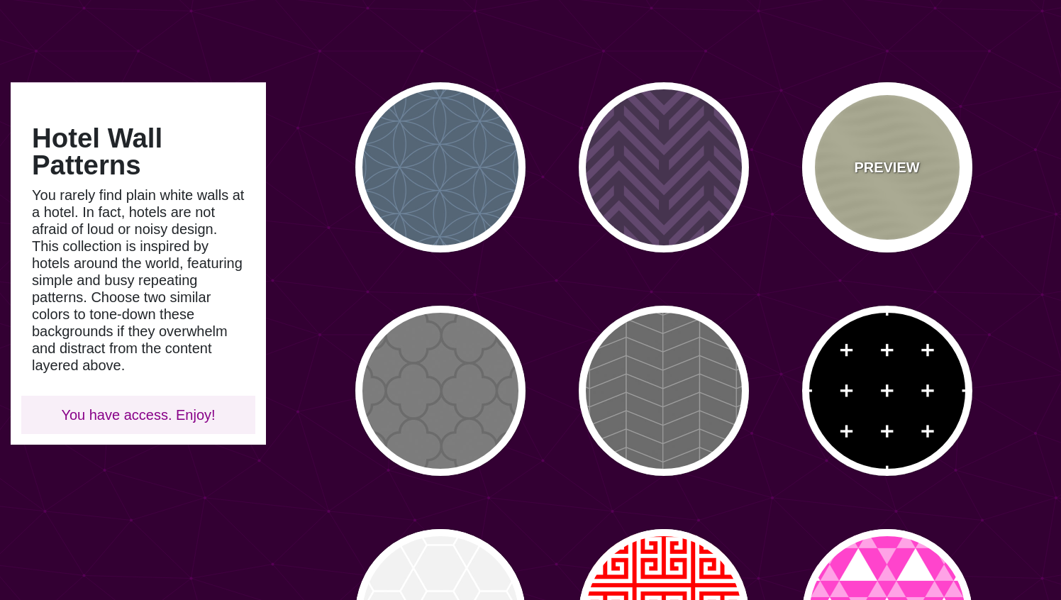
type input "10"
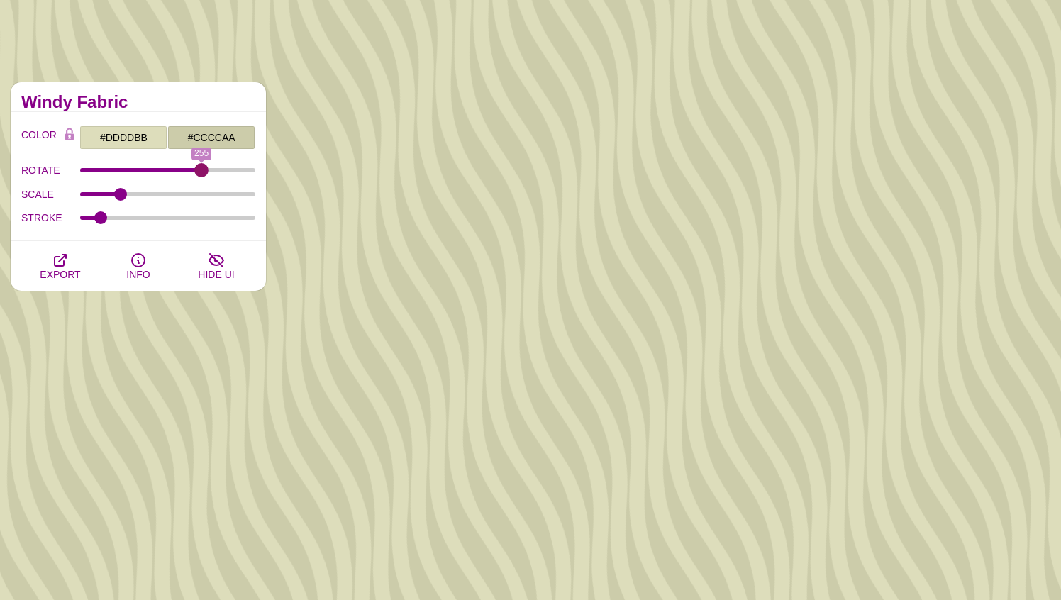
drag, startPoint x: 93, startPoint y: 169, endPoint x: 201, endPoint y: 185, distance: 109.0
type input "255"
click at [201, 173] on input "ROTATE" at bounding box center [168, 170] width 176 height 6
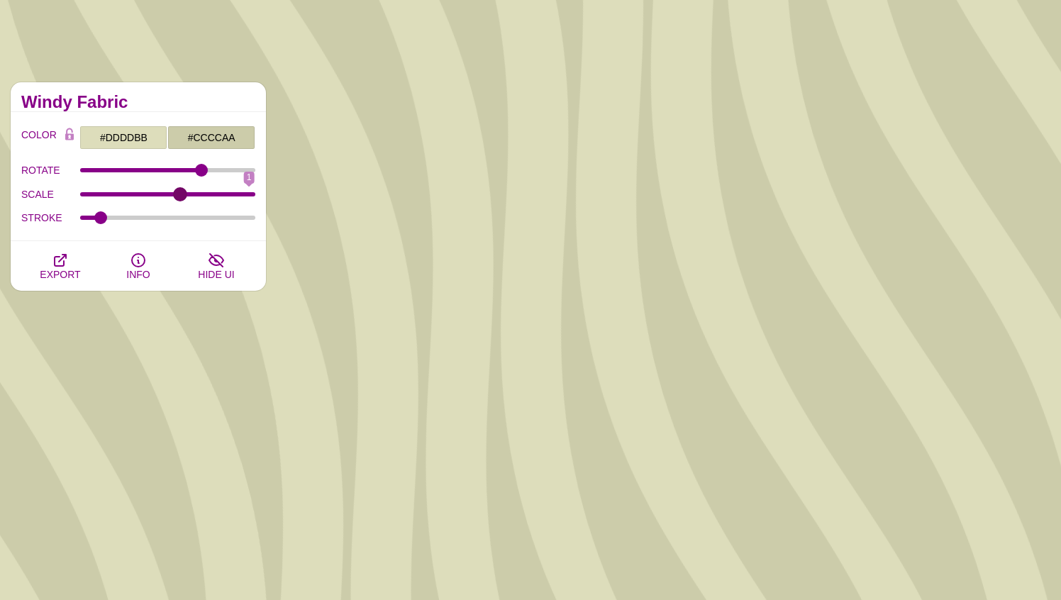
drag, startPoint x: 121, startPoint y: 194, endPoint x: 176, endPoint y: 211, distance: 58.1
type input "0.6"
click at [176, 197] on input "SCALE" at bounding box center [168, 194] width 176 height 6
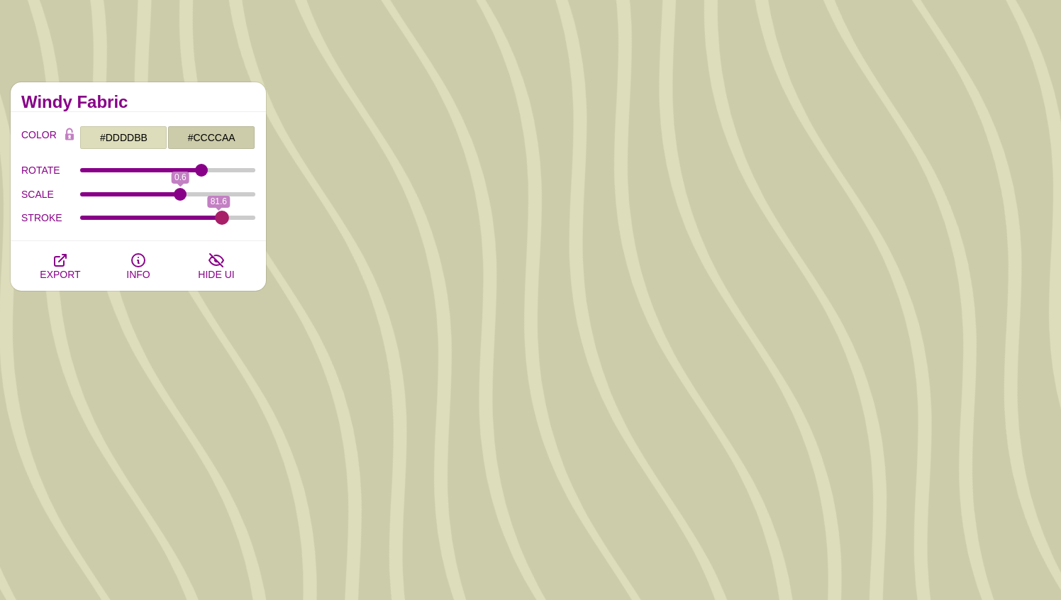
drag, startPoint x: 101, startPoint y: 213, endPoint x: 222, endPoint y: 214, distance: 120.6
type input "83.8"
click at [222, 215] on input "STROKE" at bounding box center [168, 218] width 176 height 6
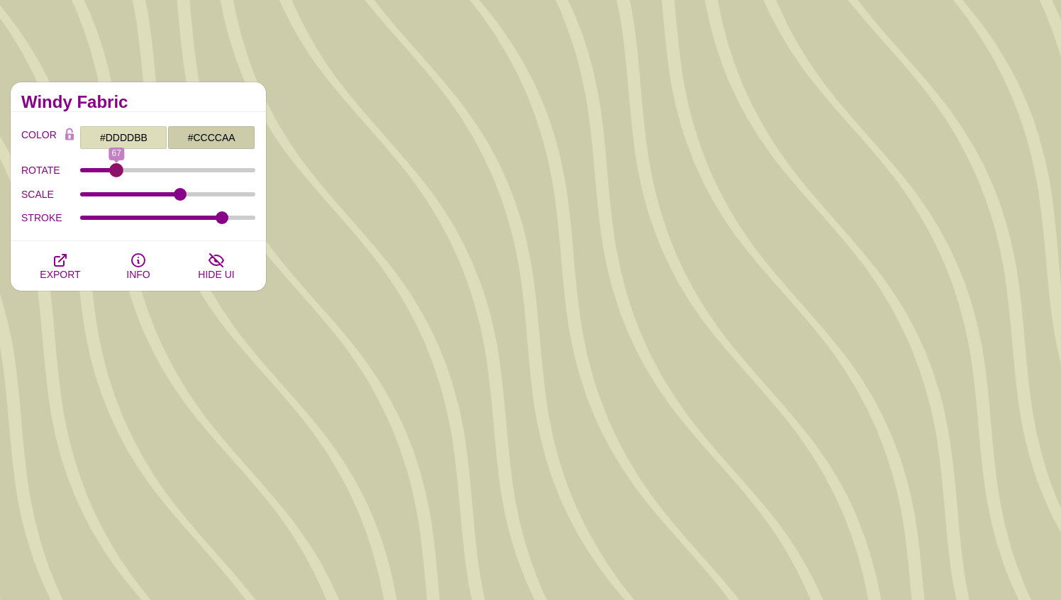
drag, startPoint x: 200, startPoint y: 167, endPoint x: 116, endPoint y: 164, distance: 83.8
type input "67"
click at [116, 167] on input "ROTATE" at bounding box center [168, 170] width 176 height 6
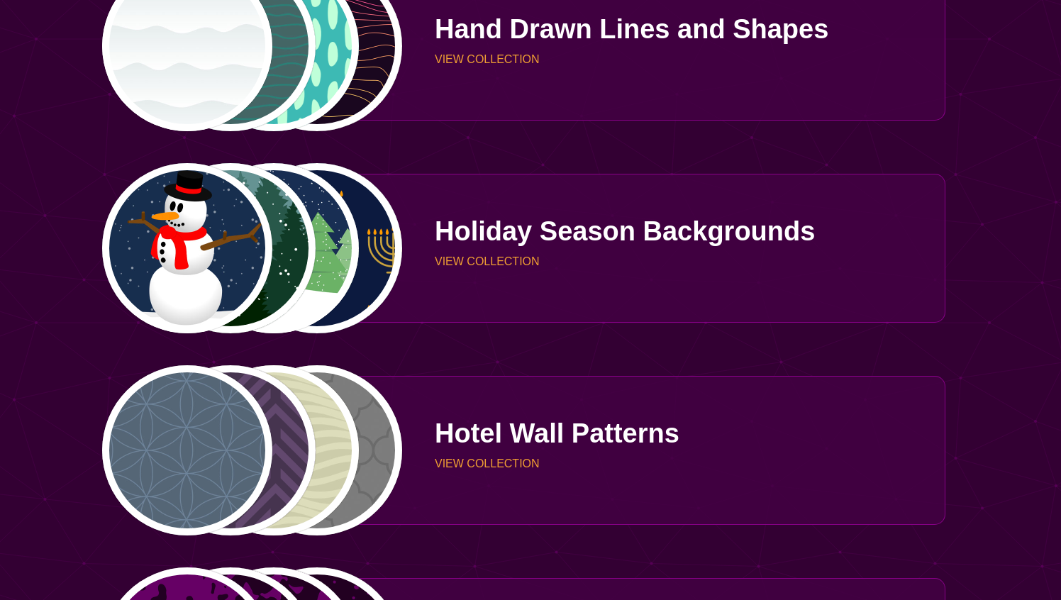
scroll to position [3198, 0]
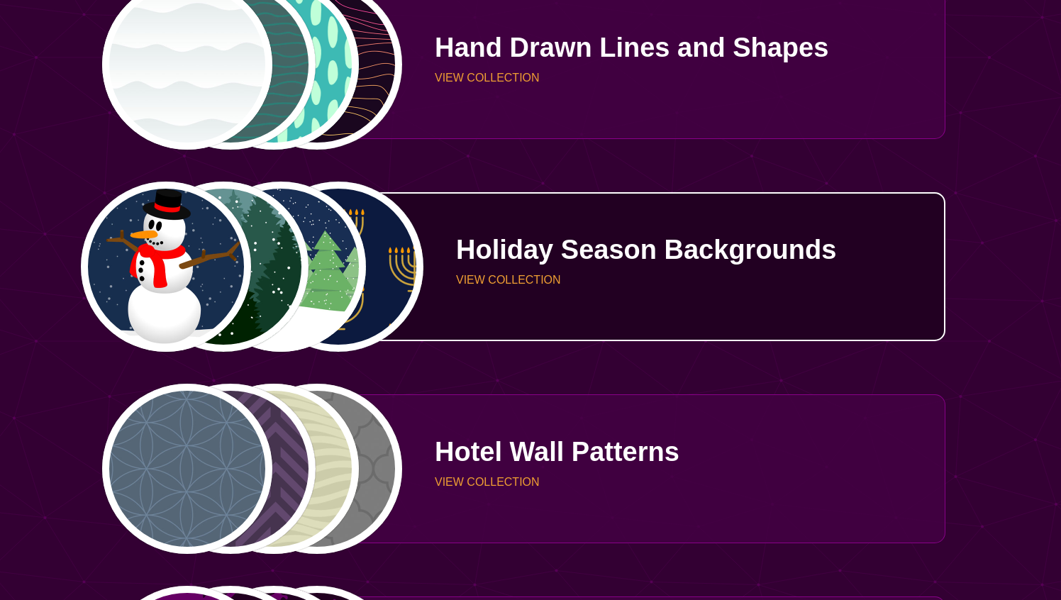
click at [565, 254] on p "Holiday Season Backgrounds" at bounding box center [695, 249] width 479 height 27
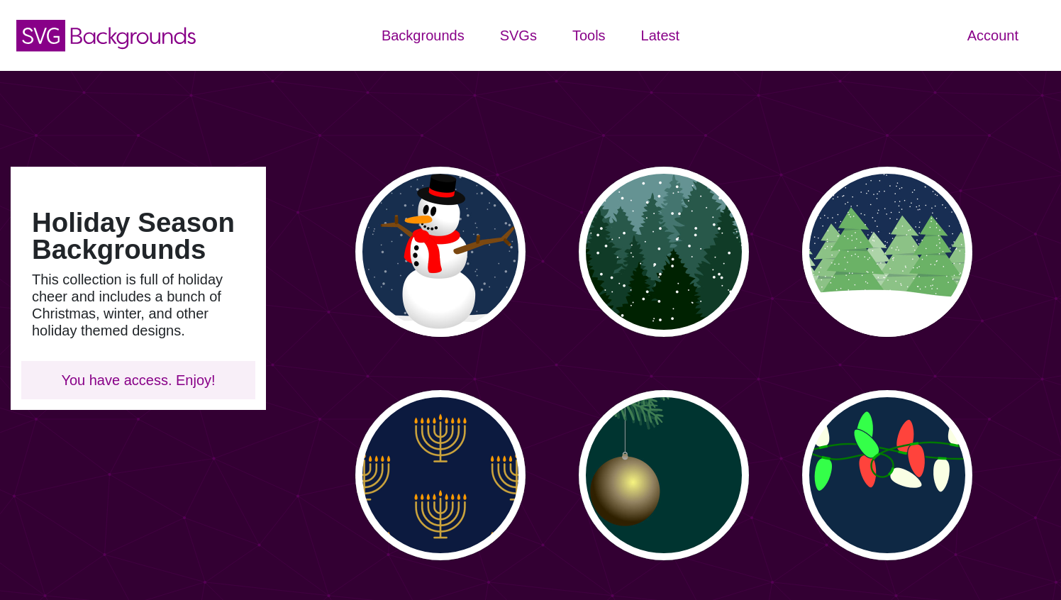
type input "#450057"
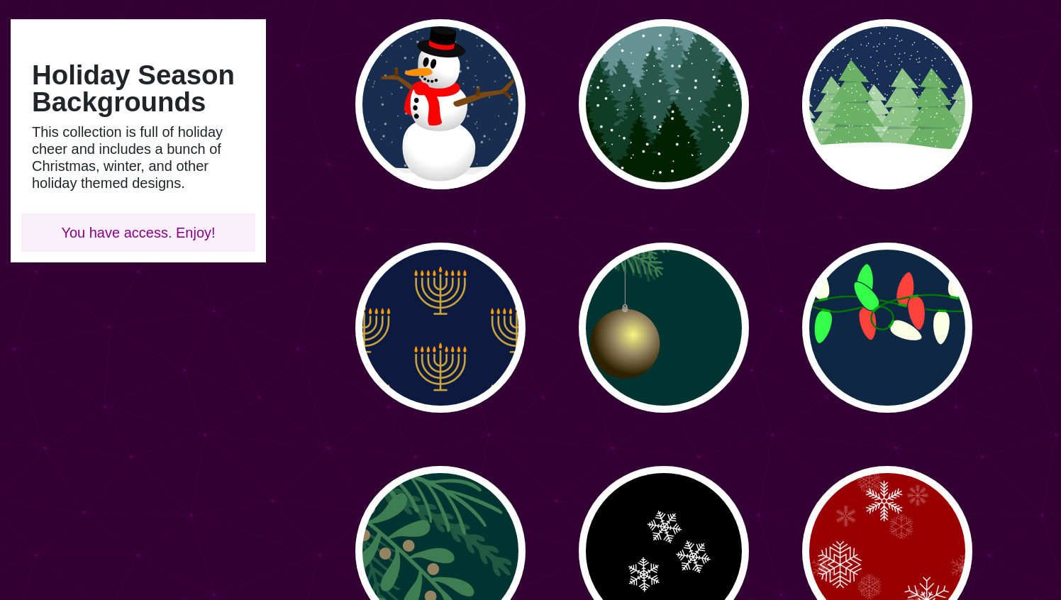
scroll to position [109, 0]
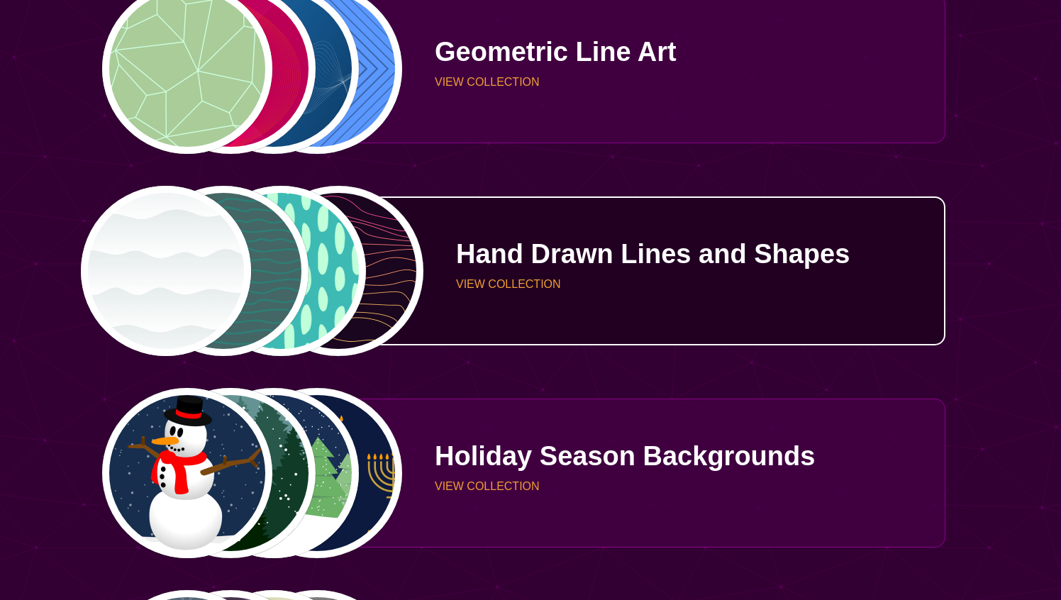
scroll to position [2911, 0]
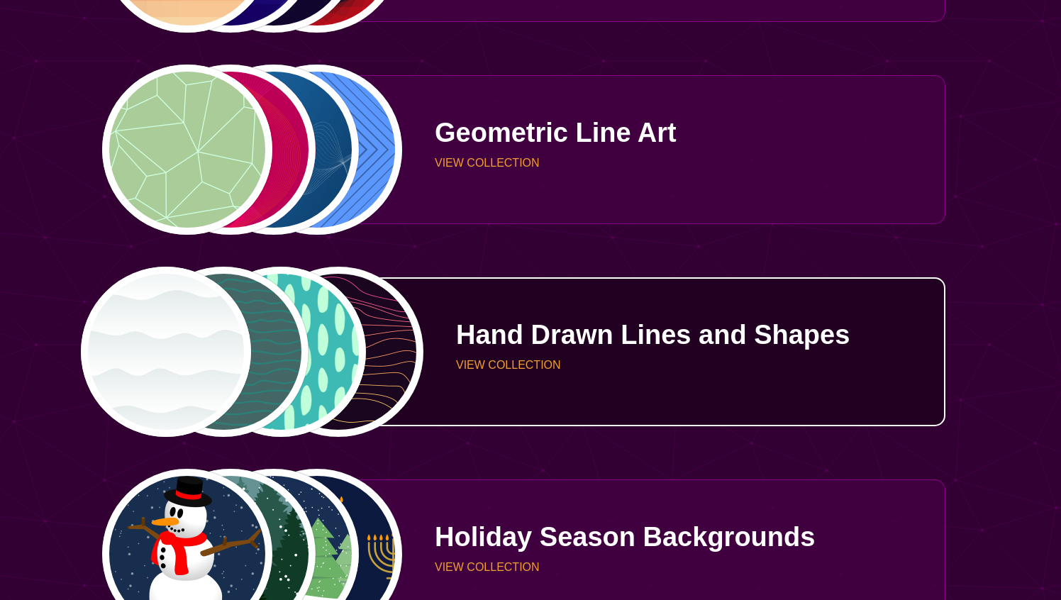
click at [486, 340] on p "Hand Drawn Lines and Shapes" at bounding box center [695, 334] width 479 height 27
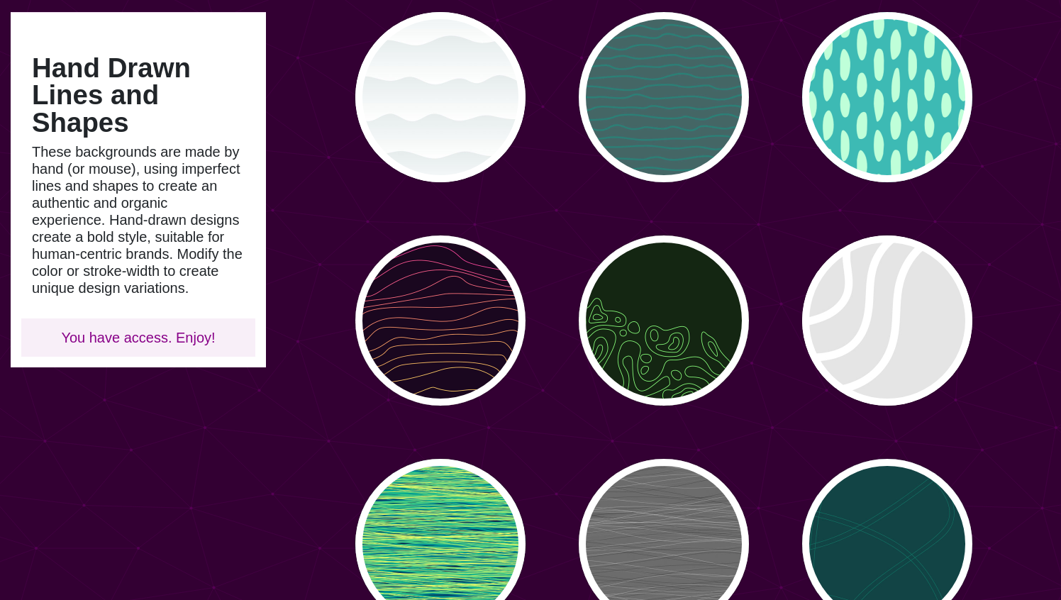
scroll to position [152, 0]
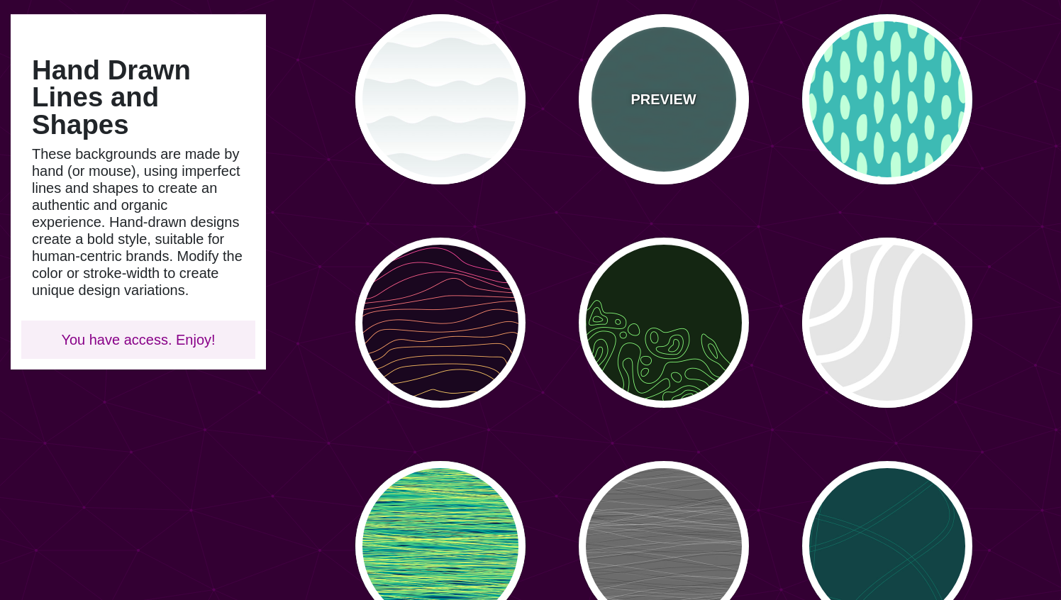
click at [646, 99] on p "PREVIEW" at bounding box center [662, 99] width 65 height 21
type input "#446666"
type input "#119988"
type input "0"
type input "5"
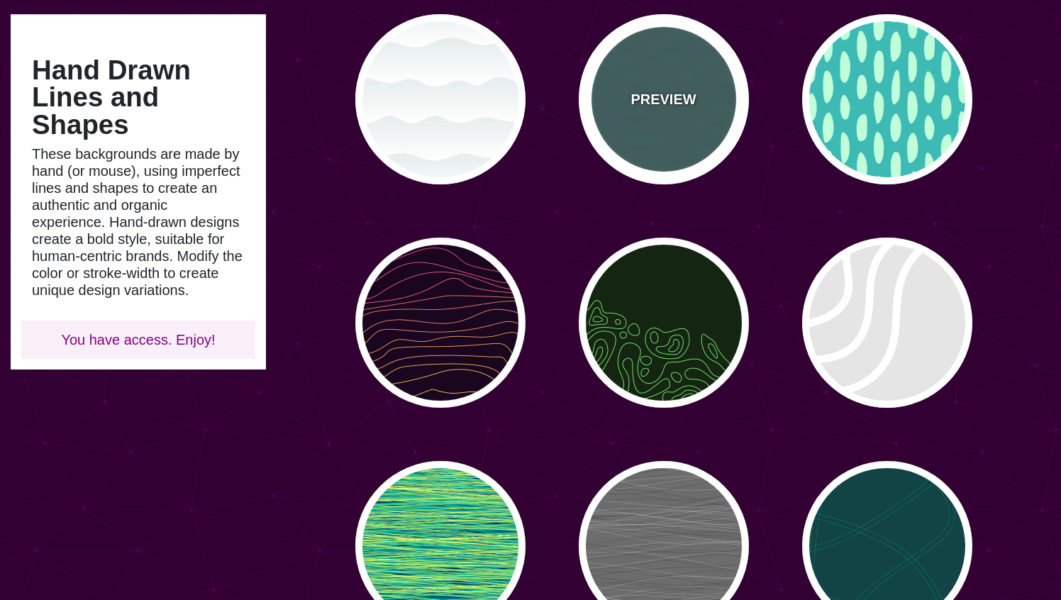
type input "0.1"
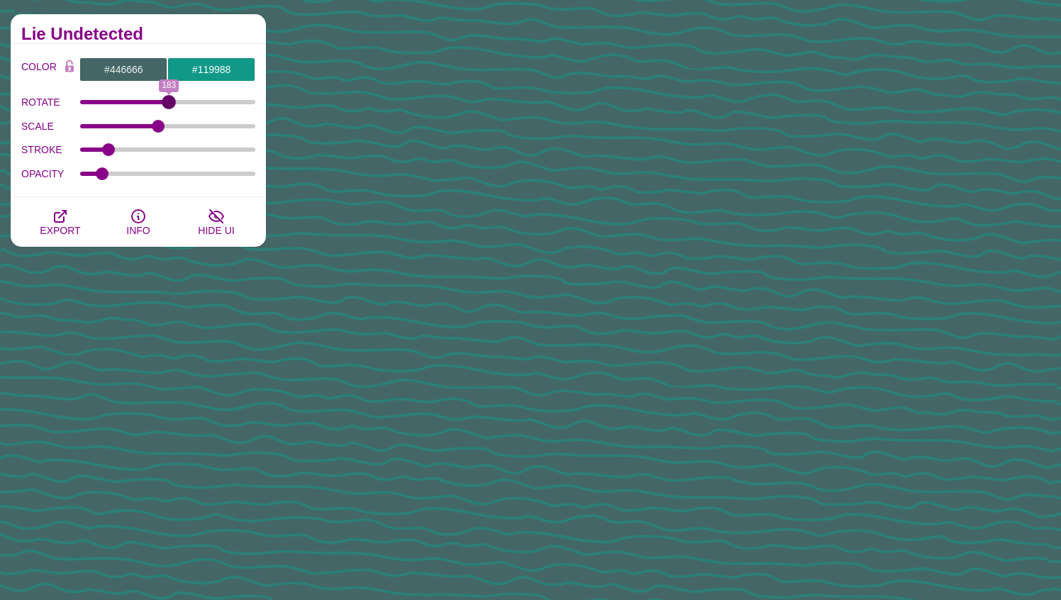
drag, startPoint x: 84, startPoint y: 96, endPoint x: 169, endPoint y: 105, distance: 84.9
type input "183"
click at [169, 105] on input "ROTATE" at bounding box center [168, 102] width 176 height 6
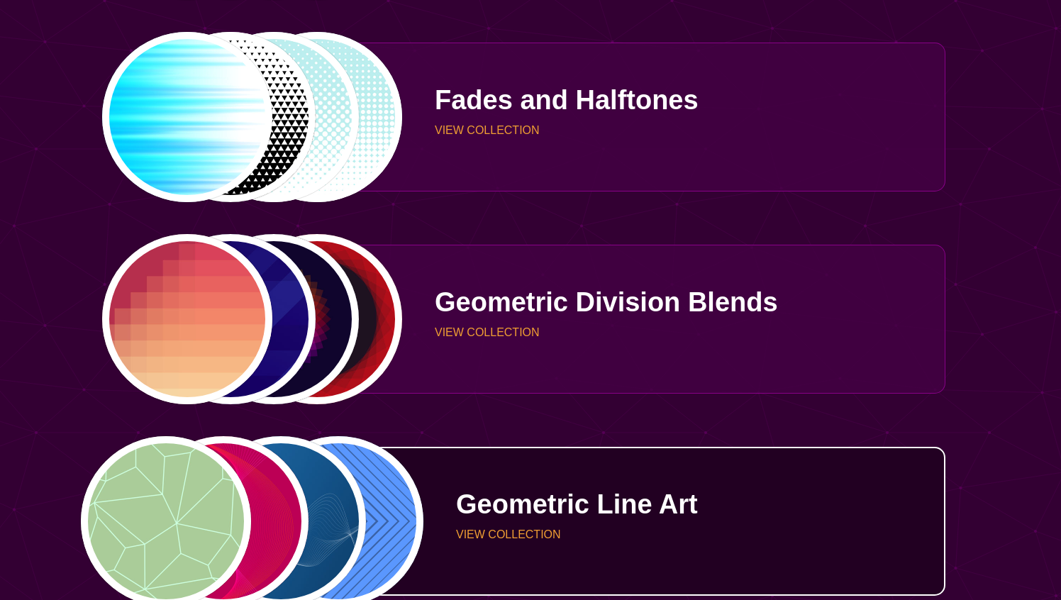
scroll to position [2535, 0]
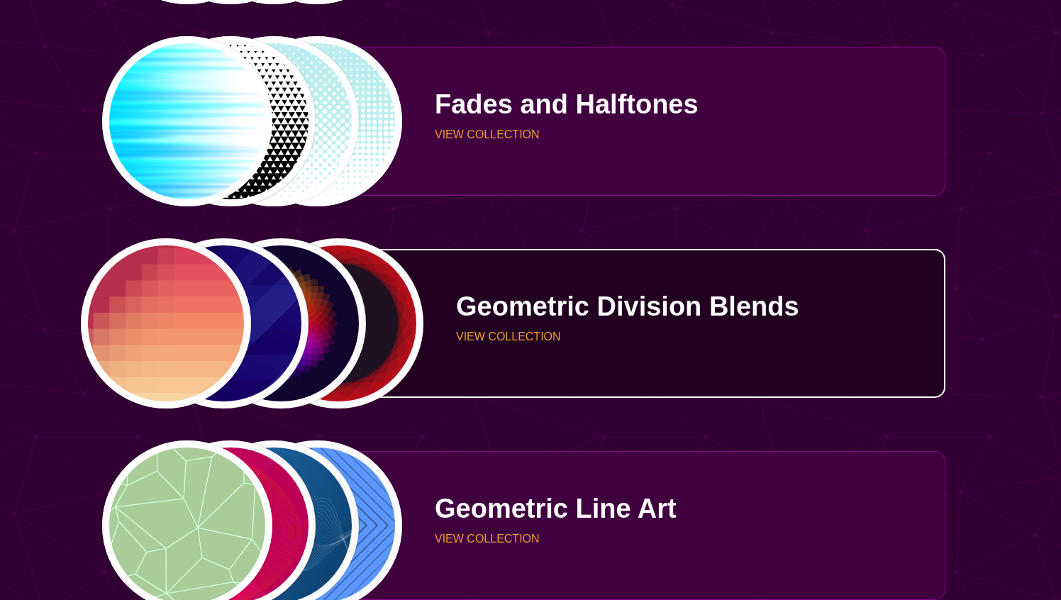
click at [487, 307] on p "Geometric Division Blends" at bounding box center [695, 306] width 479 height 27
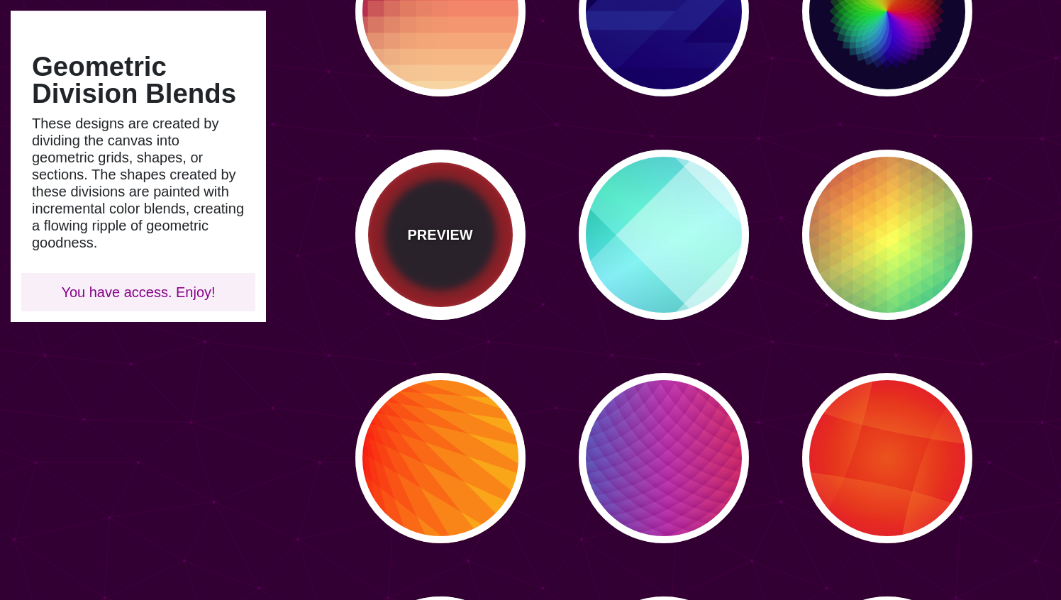
scroll to position [123, 0]
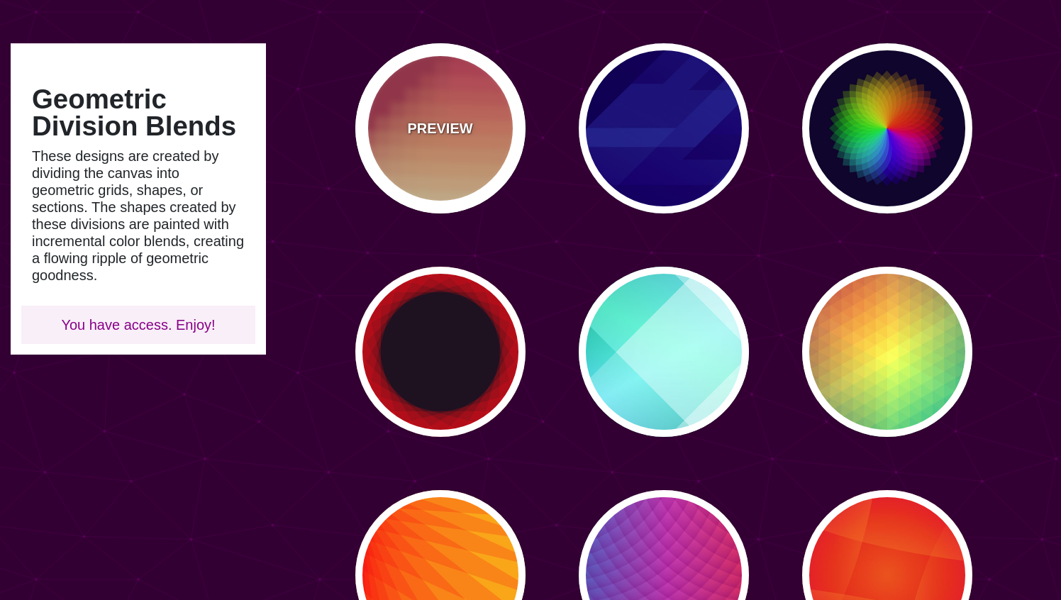
click at [433, 84] on div "PREVIEW" at bounding box center [440, 128] width 170 height 170
type input "#BA324B"
type input "#FF4567"
type input "#FFF5C7"
type input "0"
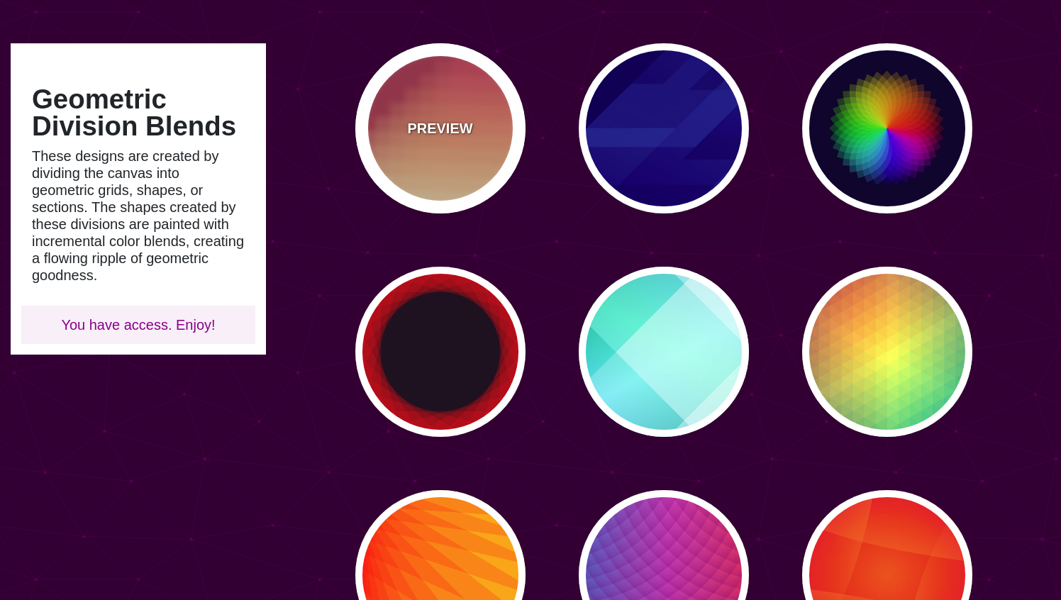
type input "0"
type input "0.3"
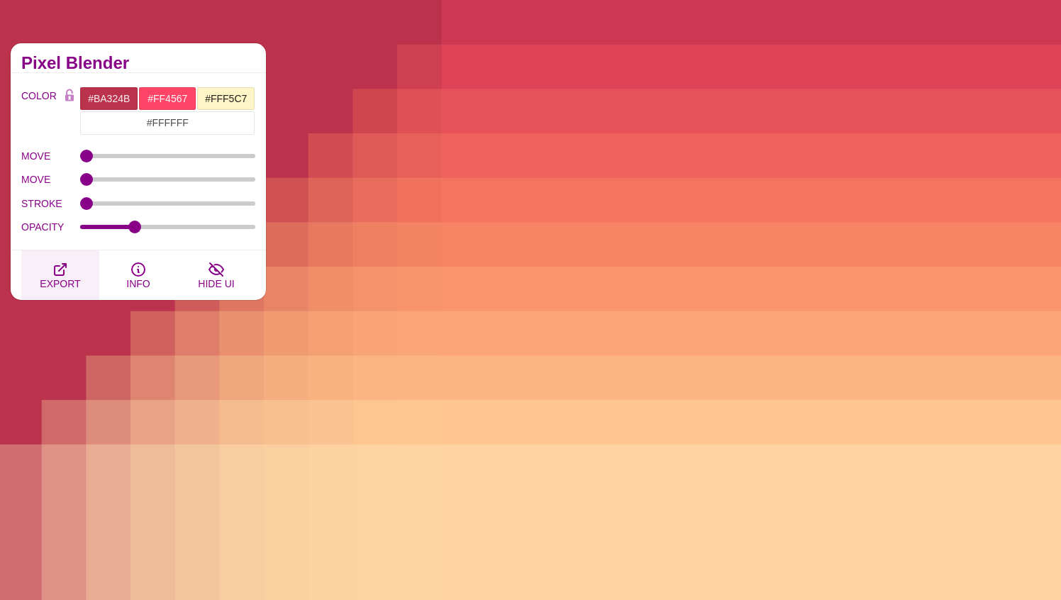
click at [55, 268] on icon "button" at bounding box center [60, 269] width 17 height 17
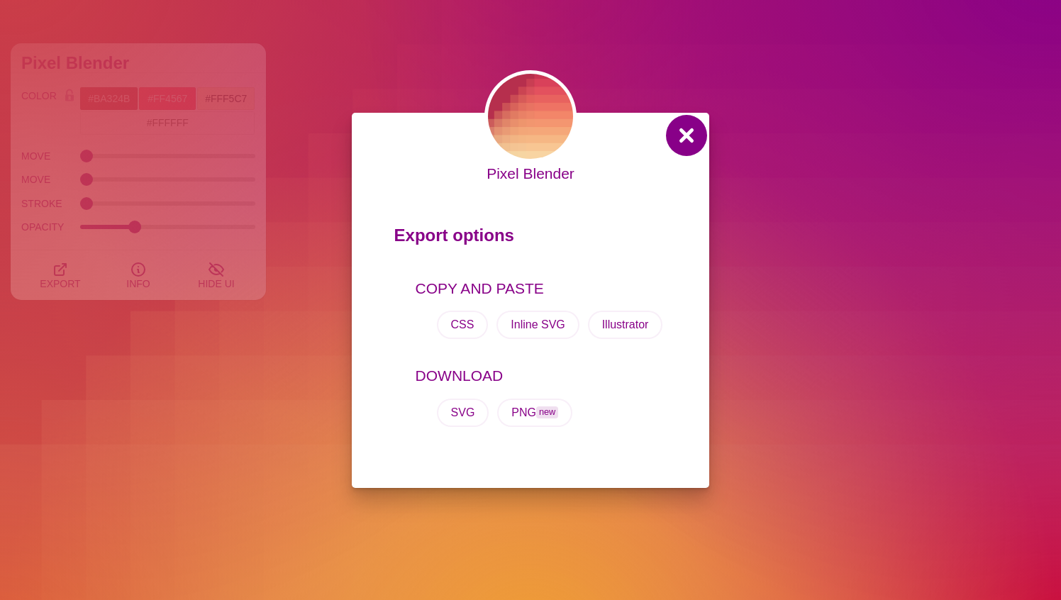
click at [679, 129] on button at bounding box center [686, 135] width 34 height 34
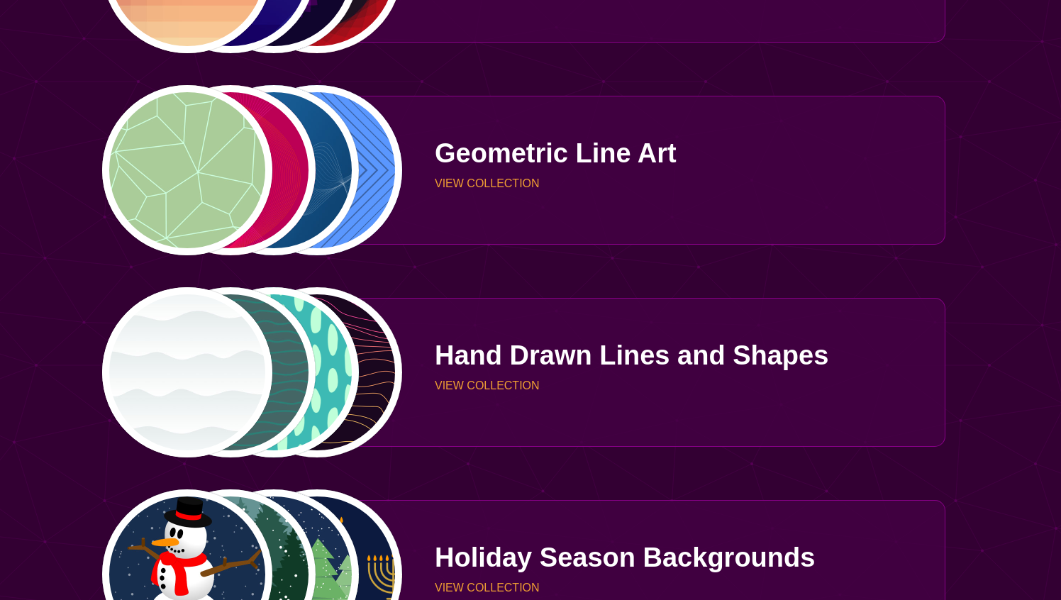
scroll to position [2900, 0]
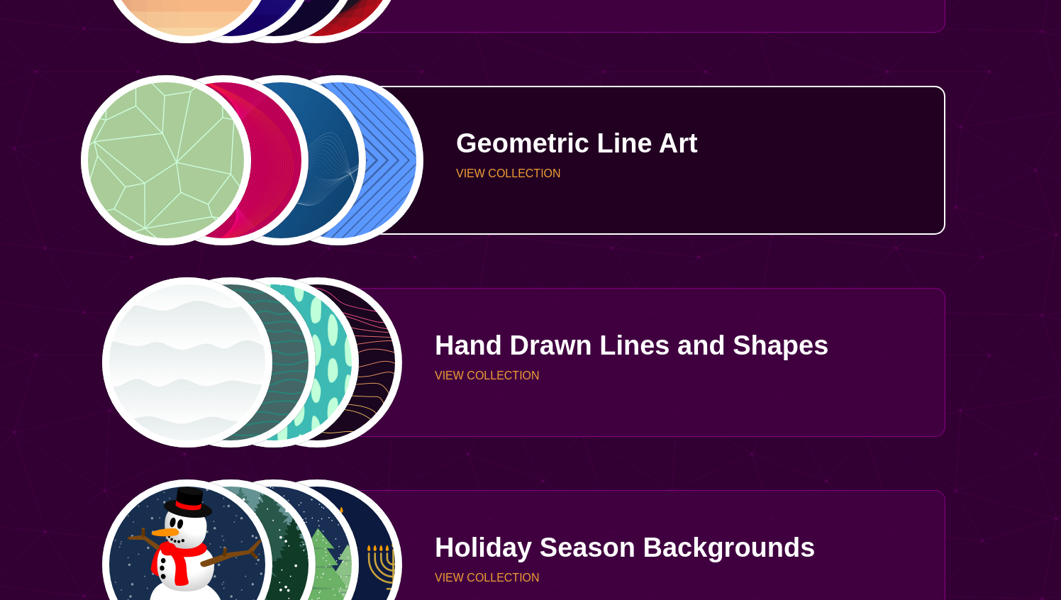
click at [499, 156] on p "Geometric Line Art" at bounding box center [695, 143] width 479 height 27
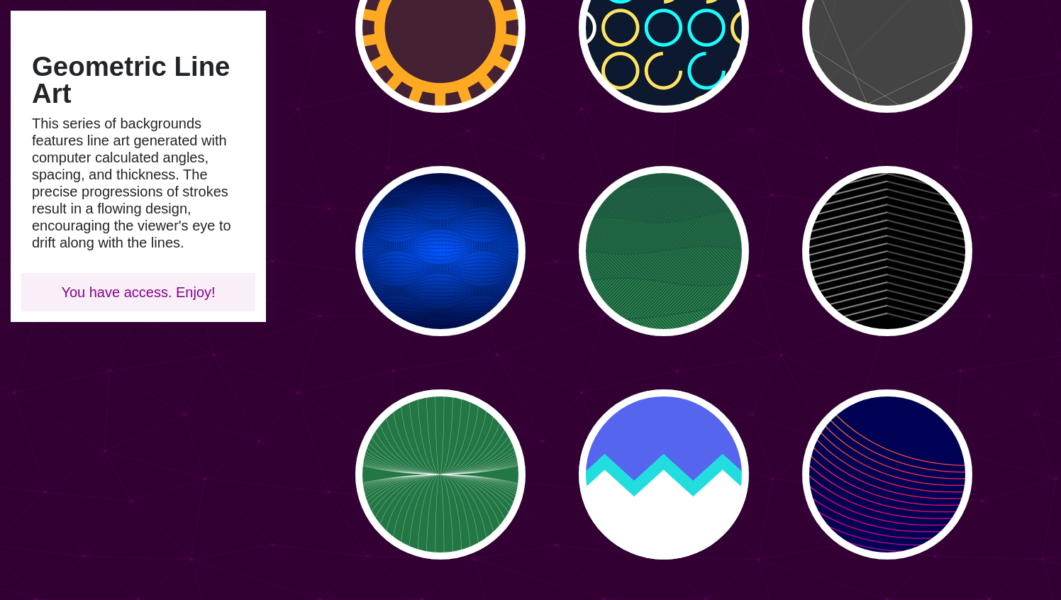
scroll to position [785, 0]
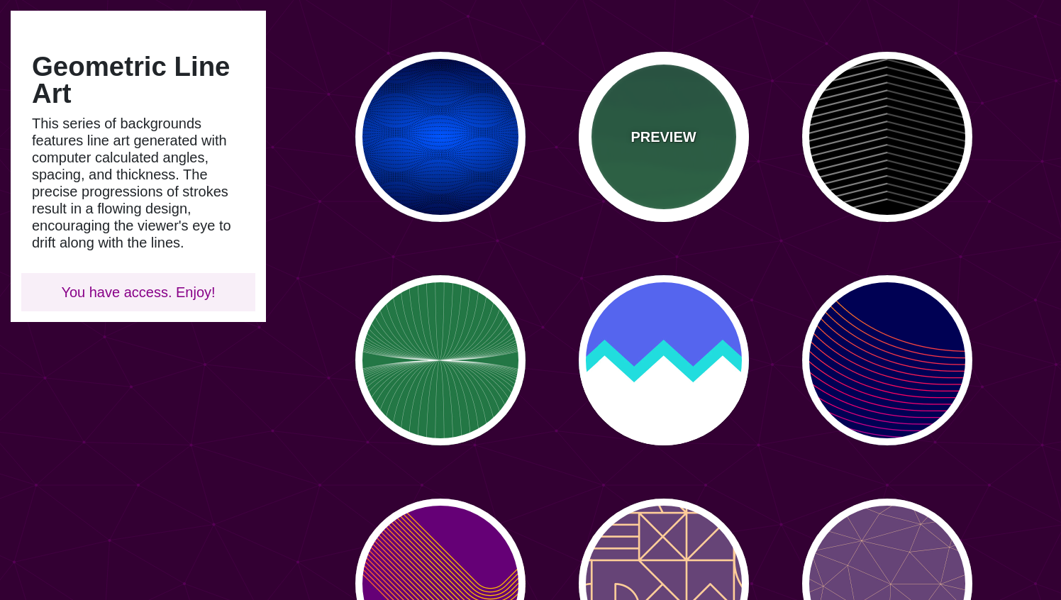
click at [662, 91] on div "PREVIEW" at bounding box center [664, 137] width 170 height 170
type input "#1C5940"
type input "#32A150"
type input "0"
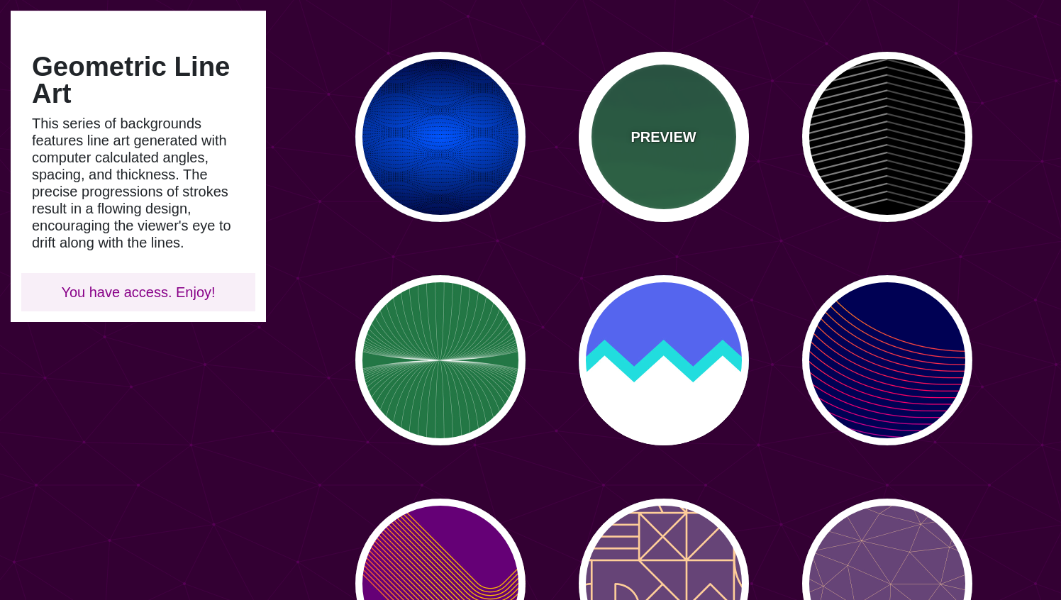
type input "0"
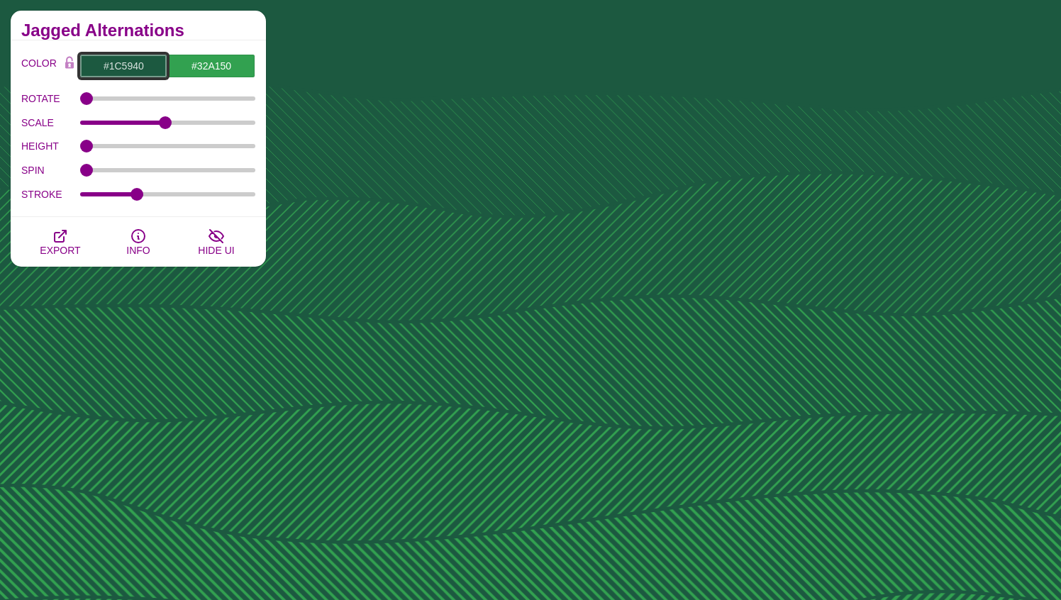
click at [138, 67] on input "#1C5940" at bounding box center [123, 66] width 88 height 24
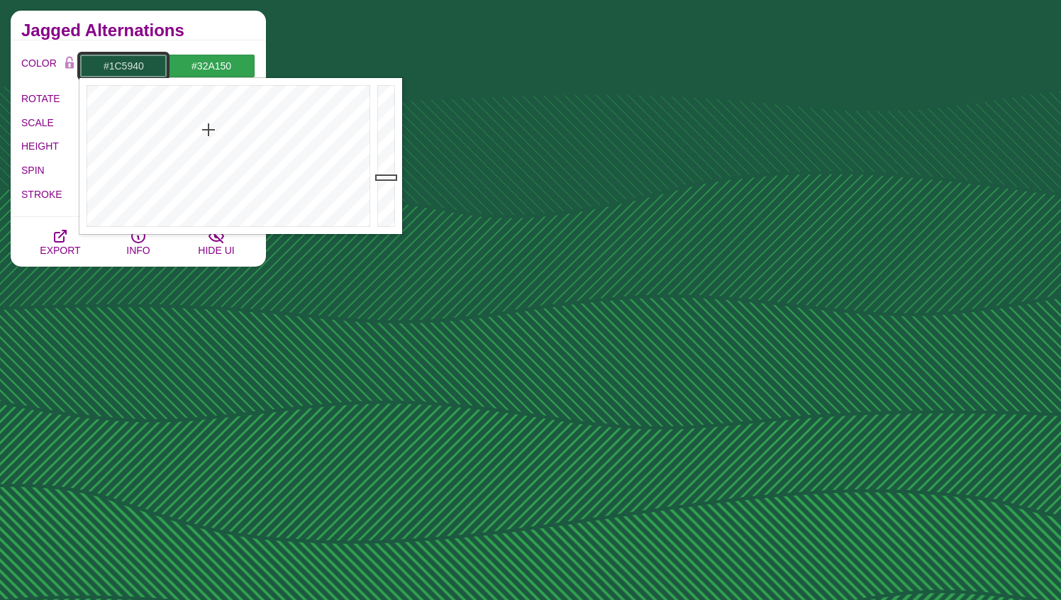
click at [138, 67] on input "#1C5940" at bounding box center [123, 66] width 88 height 24
paste input "85437"
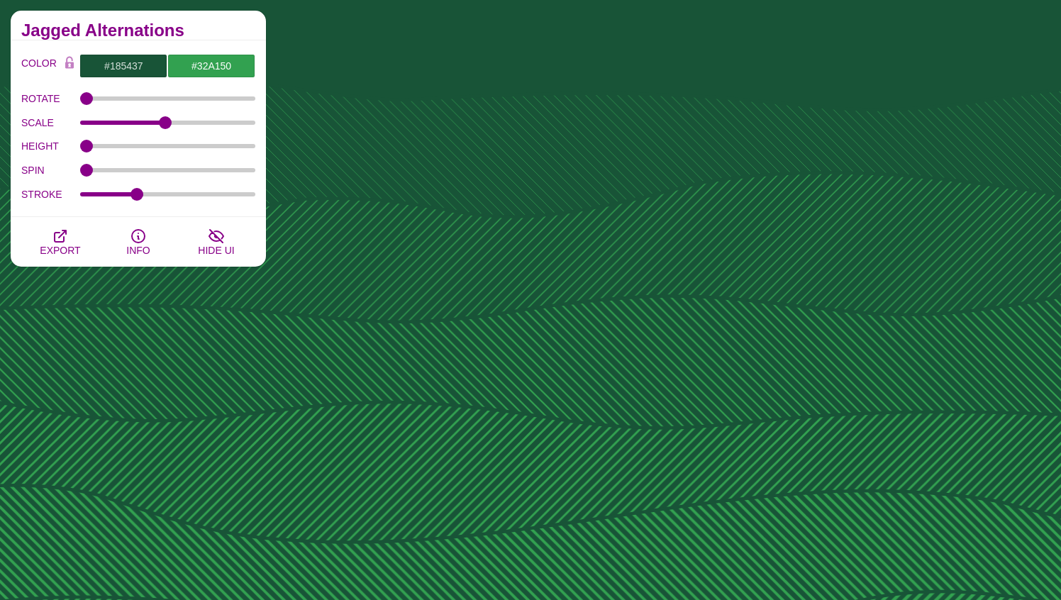
click at [180, 36] on h2 "Jagged Alternations" at bounding box center [138, 30] width 234 height 11
click at [138, 69] on input "#185437" at bounding box center [123, 66] width 88 height 24
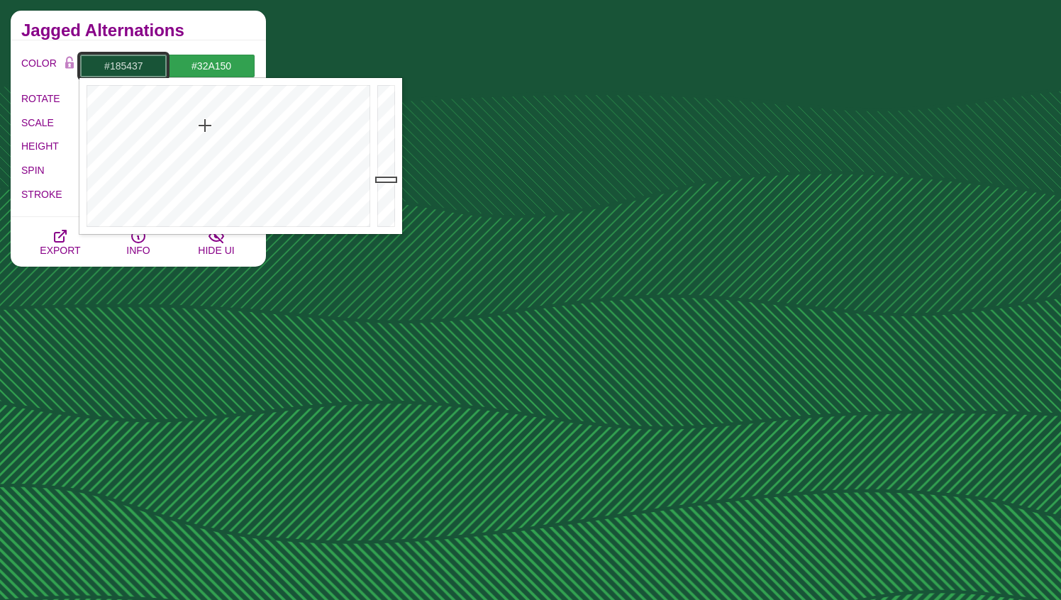
click at [138, 69] on input "#185437" at bounding box center [123, 66] width 88 height 24
click at [339, 117] on div at bounding box center [226, 156] width 294 height 156
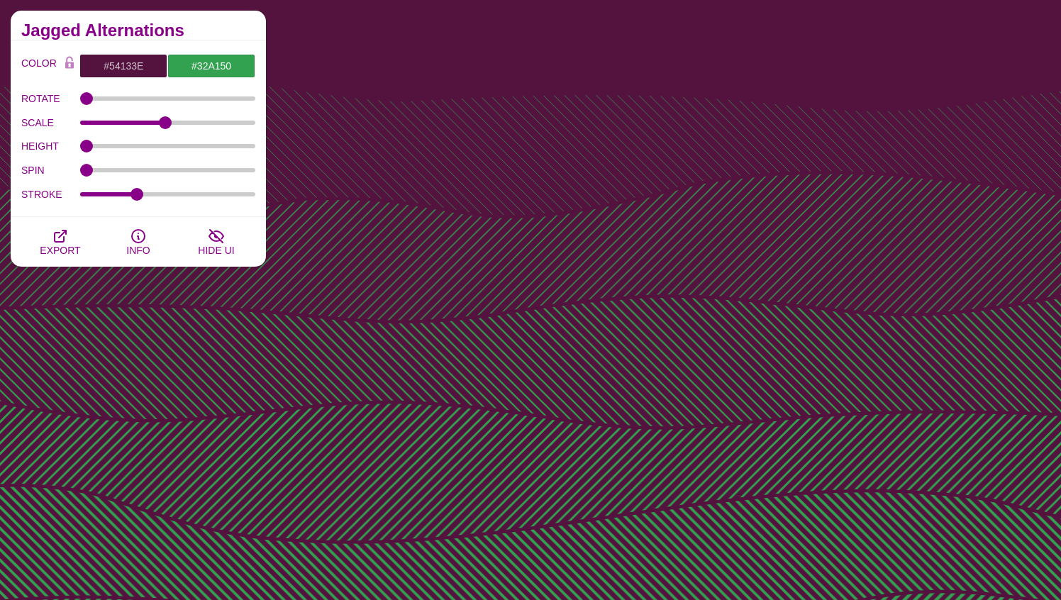
click at [214, 38] on div "Jagged Alternations" at bounding box center [138, 26] width 255 height 30
click at [129, 65] on input "#54133E" at bounding box center [123, 66] width 88 height 24
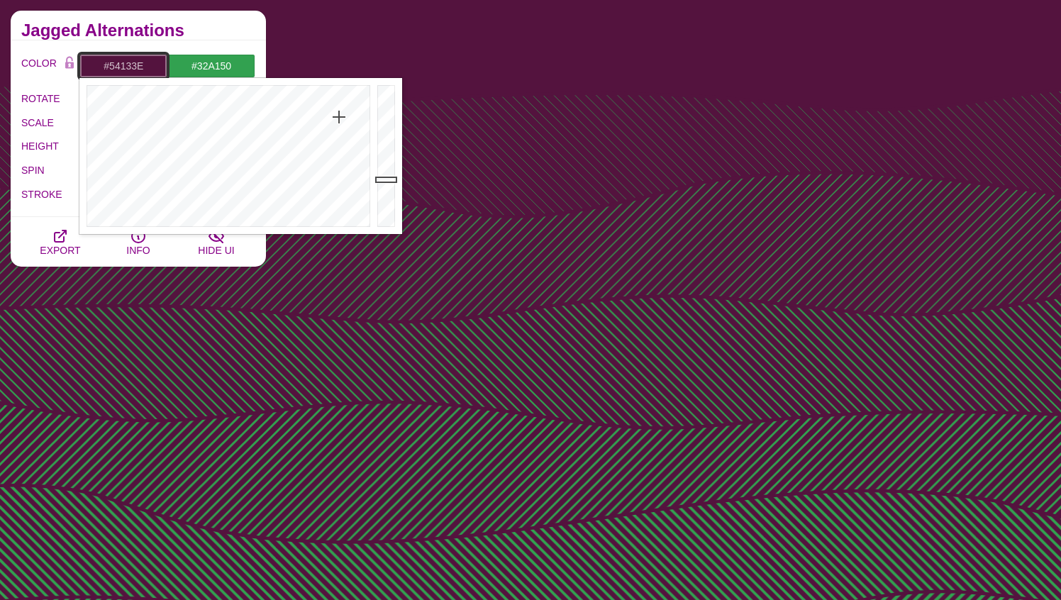
click at [129, 65] on input "#54133E" at bounding box center [123, 66] width 88 height 24
paste input "14472e"
type input "#14472E"
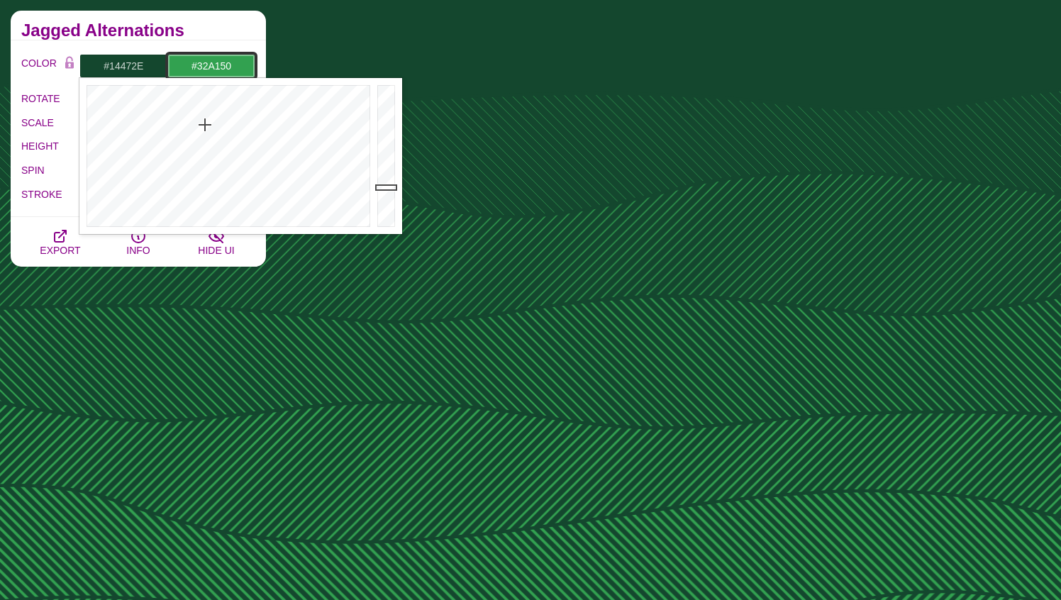
click at [221, 65] on input "#32A150" at bounding box center [211, 66] width 88 height 24
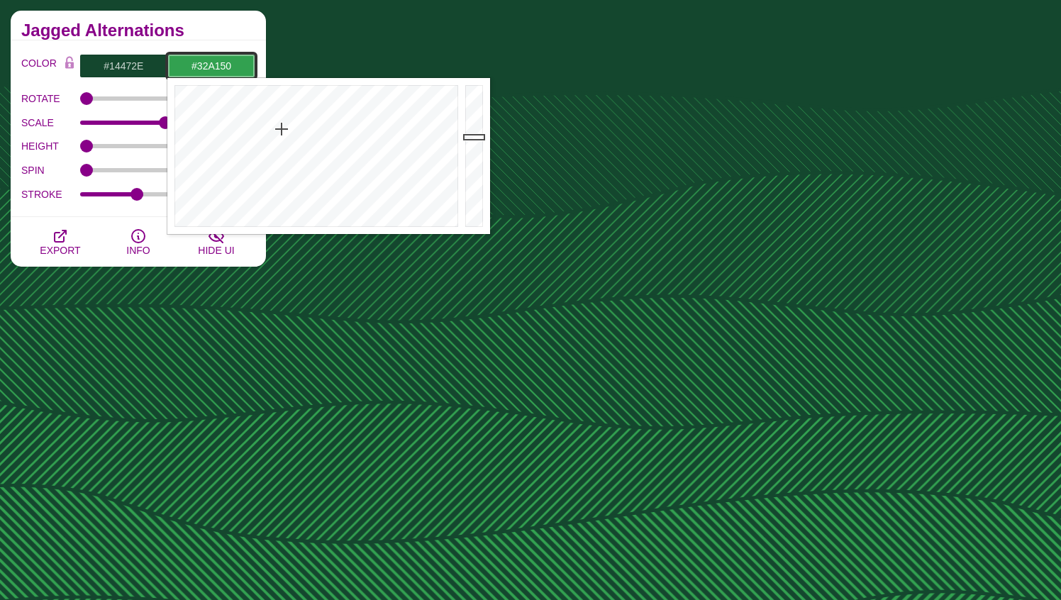
click at [221, 65] on input "#32A150" at bounding box center [211, 66] width 88 height 24
paste input "185437"
click at [226, 35] on h2 "Jagged Alternations" at bounding box center [138, 30] width 234 height 11
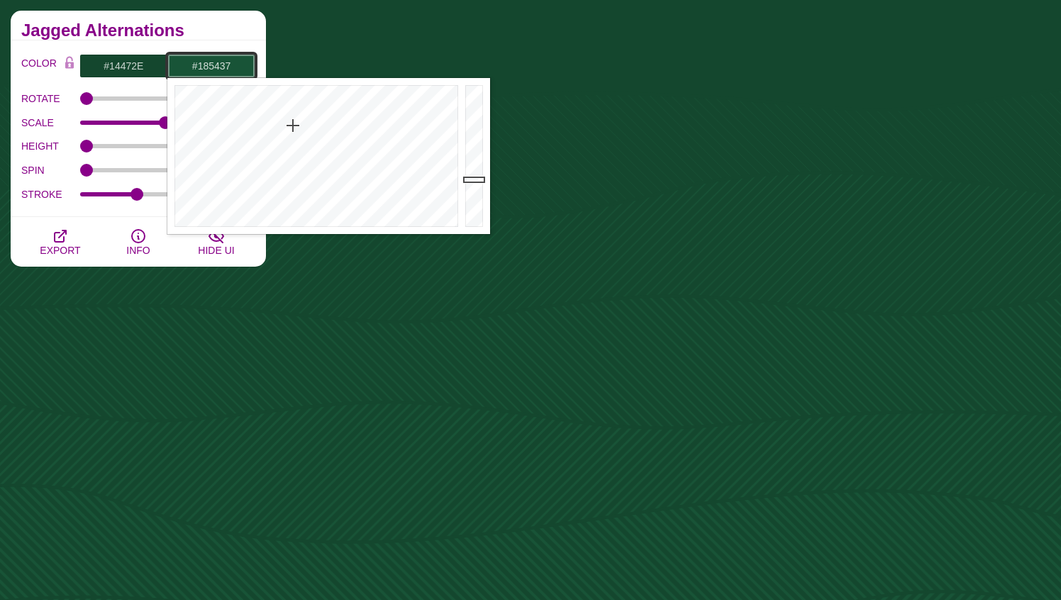
click at [215, 67] on input "#185437" at bounding box center [211, 66] width 88 height 24
paste input "75536"
click at [216, 45] on div "COLOR #14472E #175536 #000000 #444444 #555555 #666666 #777777 #888888 #999999 B…" at bounding box center [138, 128] width 255 height 177
click at [218, 69] on input "#175536" at bounding box center [211, 66] width 88 height 24
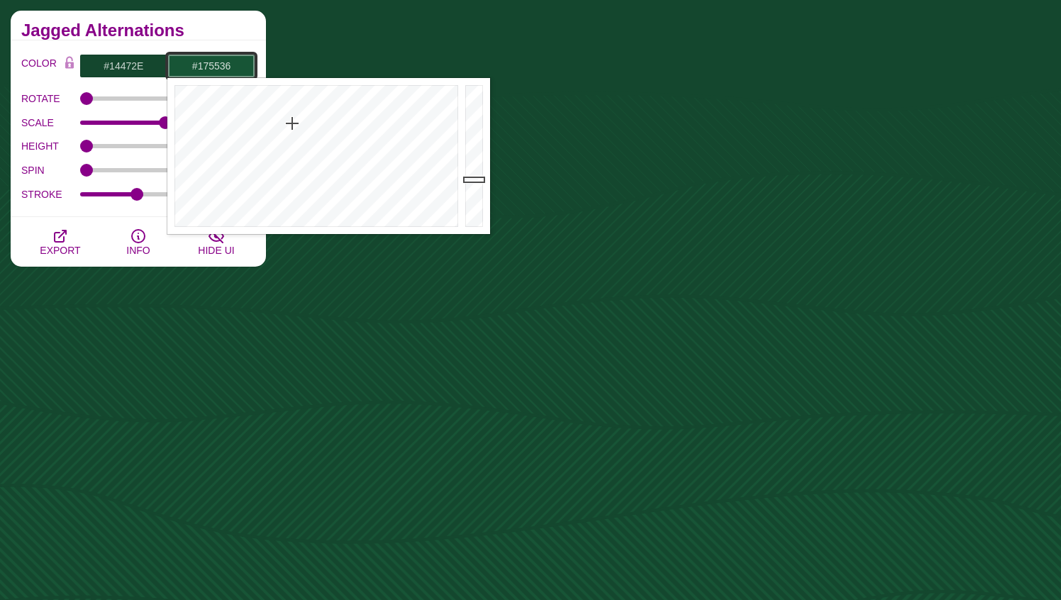
click at [218, 69] on input "#175536" at bounding box center [211, 66] width 88 height 24
type input "#000000"
click at [225, 35] on h2 "Jagged Alternations" at bounding box center [138, 30] width 234 height 11
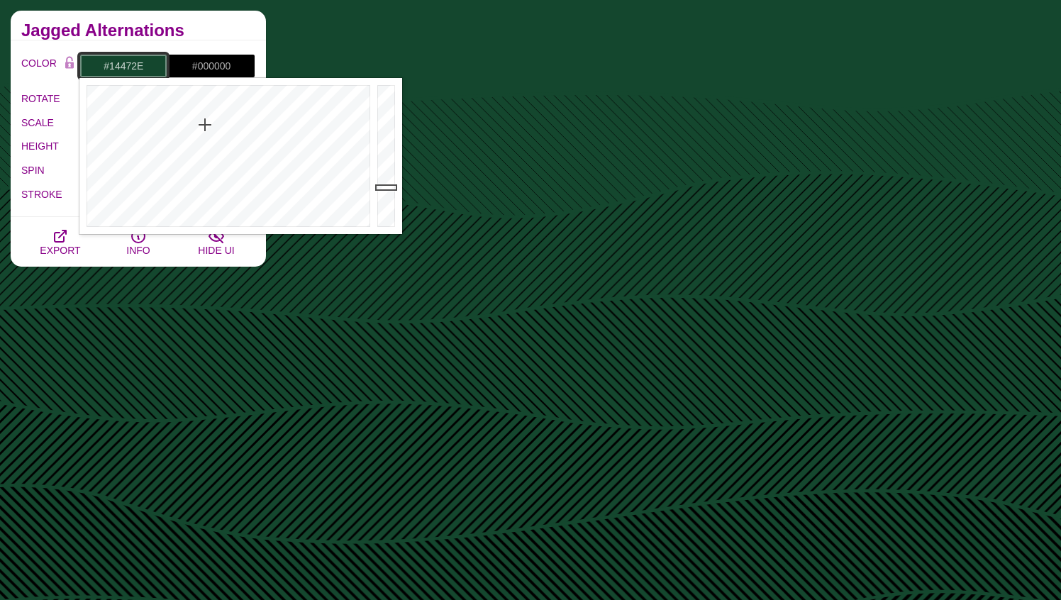
click at [135, 67] on input "#14472E" at bounding box center [123, 66] width 88 height 24
type input "#FFFFFF"
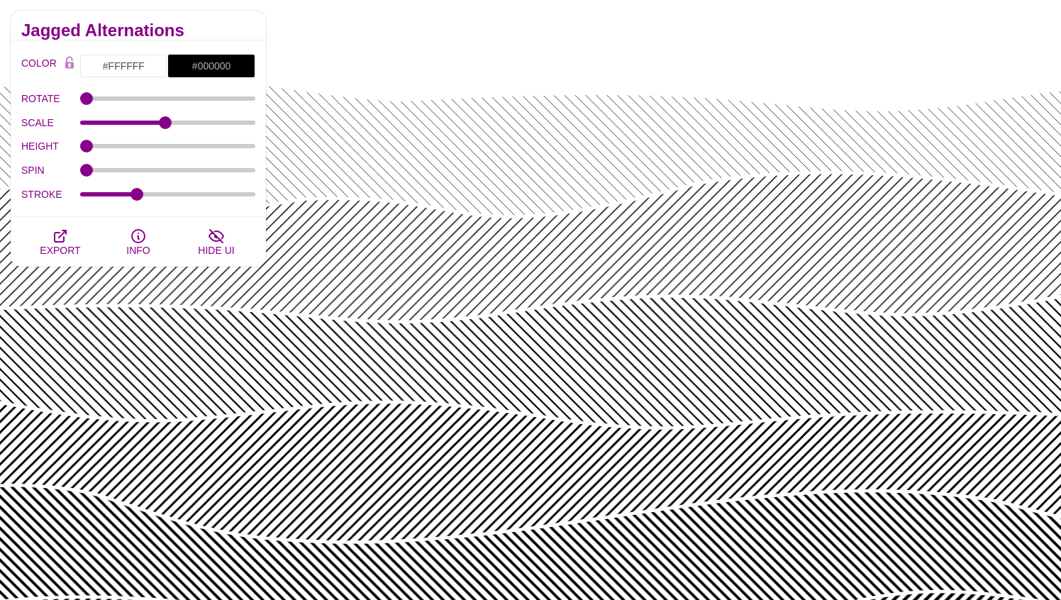
click at [208, 25] on h2 "Jagged Alternations" at bounding box center [138, 30] width 234 height 11
click at [207, 65] on input "#000000" at bounding box center [211, 66] width 88 height 24
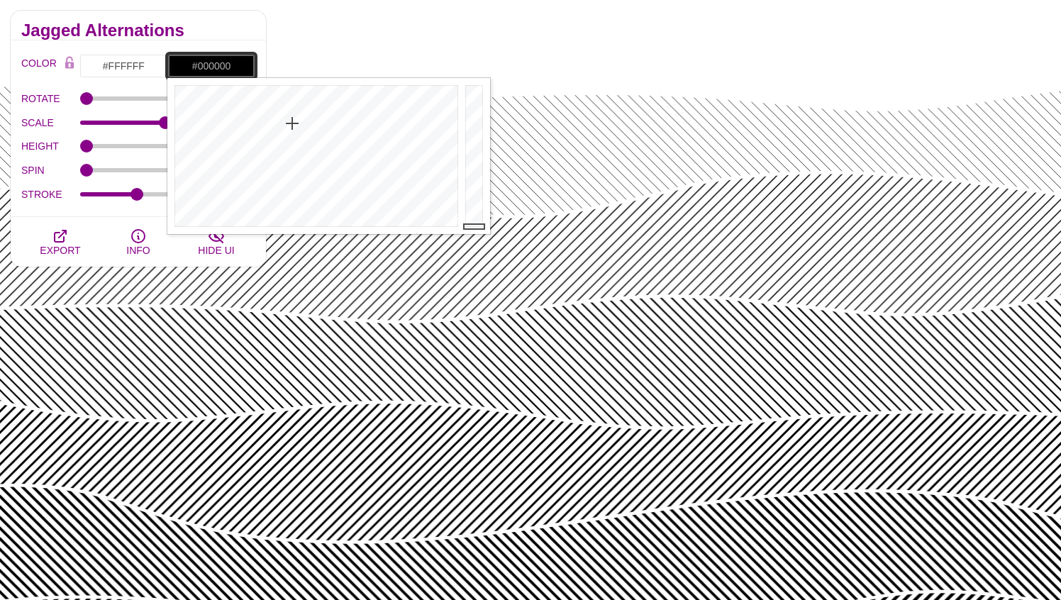
click at [207, 65] on input "#000000" at bounding box center [211, 66] width 88 height 24
paste input "175536"
type input "#175536"
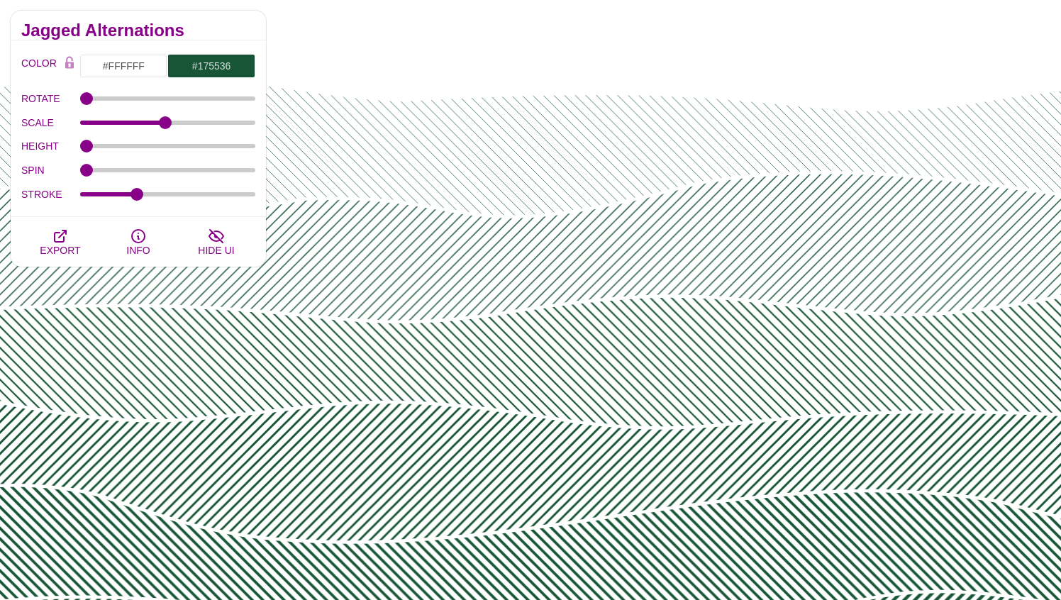
click at [206, 38] on div "Jagged Alternations" at bounding box center [138, 26] width 255 height 30
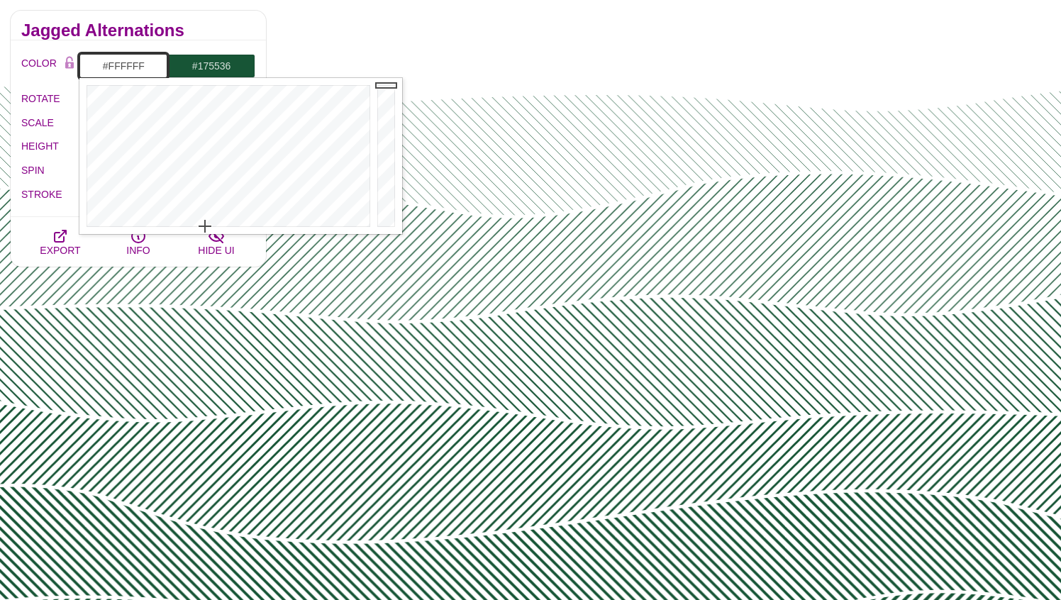
click at [138, 68] on input "#FFFFFF" at bounding box center [123, 66] width 88 height 24
paste input "14472e"
type input "#14472E"
click at [200, 28] on h2 "Jagged Alternations" at bounding box center [138, 30] width 234 height 11
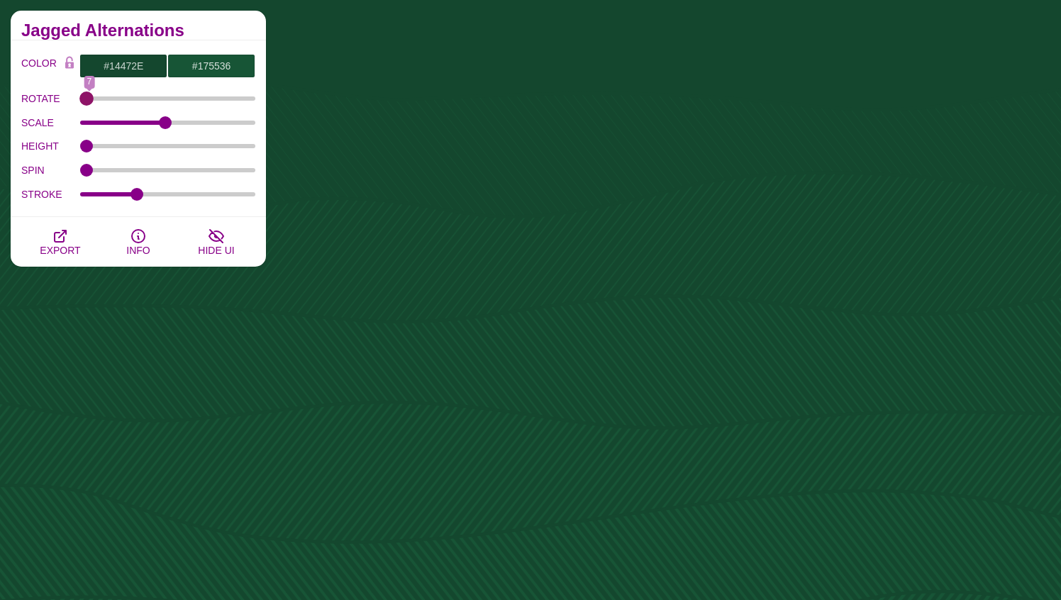
type input "0"
drag, startPoint x: 90, startPoint y: 97, endPoint x: 79, endPoint y: 93, distance: 11.5
click at [80, 96] on input "ROTATE" at bounding box center [168, 99] width 176 height 6
drag, startPoint x: 91, startPoint y: 169, endPoint x: 159, endPoint y: 176, distance: 67.7
click at [159, 173] on input "SPIN" at bounding box center [168, 170] width 176 height 6
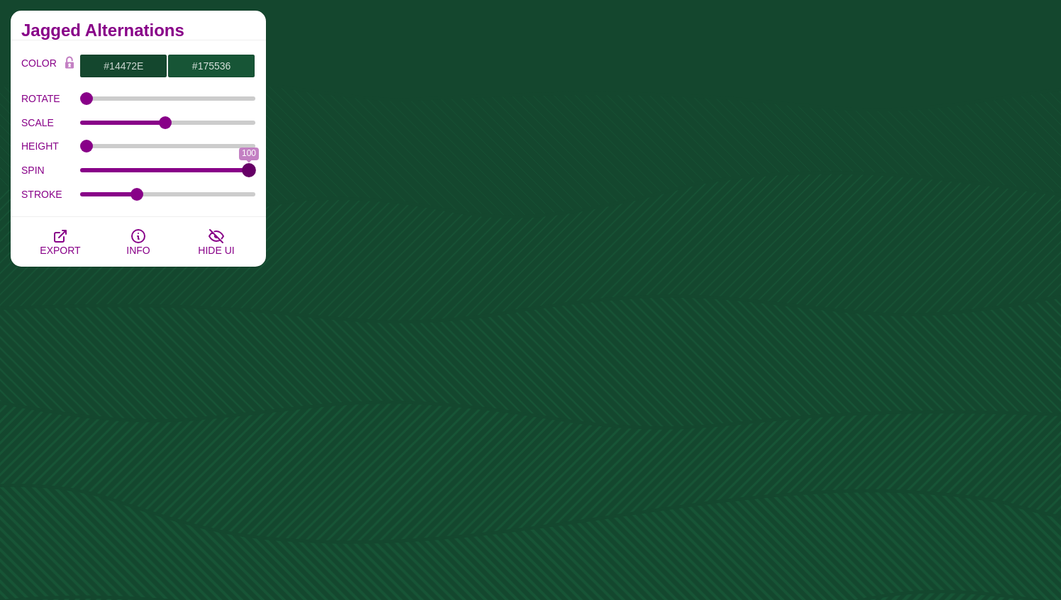
drag, startPoint x: 162, startPoint y: 172, endPoint x: 257, endPoint y: 186, distance: 96.8
click at [256, 173] on input "SPIN" at bounding box center [168, 170] width 176 height 6
drag, startPoint x: 245, startPoint y: 167, endPoint x: 155, endPoint y: 165, distance: 90.1
click at [155, 167] on input "SPIN" at bounding box center [168, 170] width 176 height 6
click at [152, 167] on input "SPIN" at bounding box center [168, 170] width 176 height 6
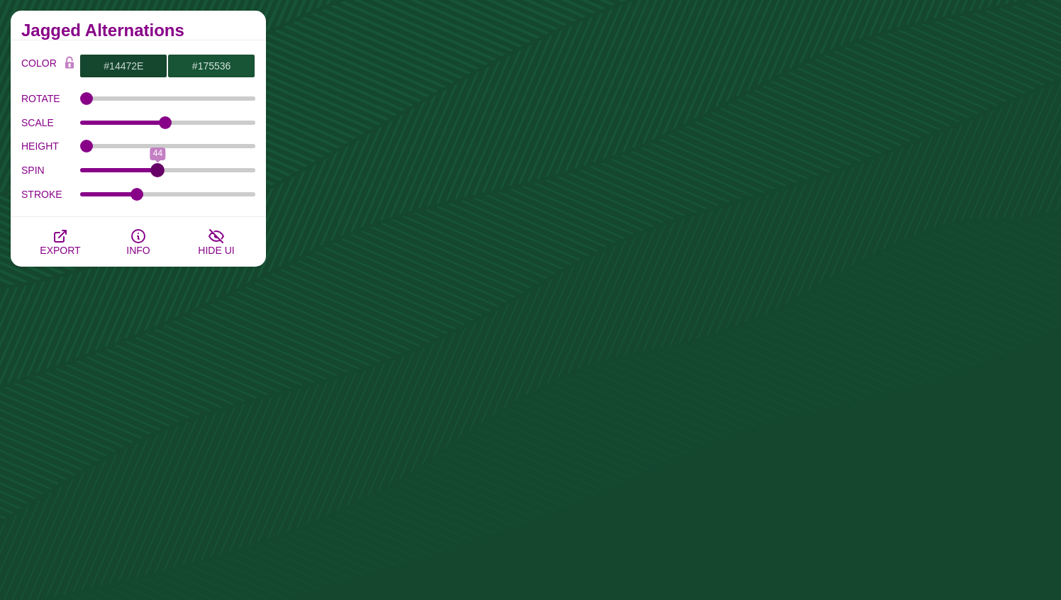
type input "44"
click at [157, 169] on input "SPIN" at bounding box center [168, 170] width 176 height 6
drag, startPoint x: 140, startPoint y: 193, endPoint x: 209, endPoint y: 196, distance: 69.6
click at [209, 196] on input "STROKE" at bounding box center [168, 194] width 176 height 6
type input "2.3"
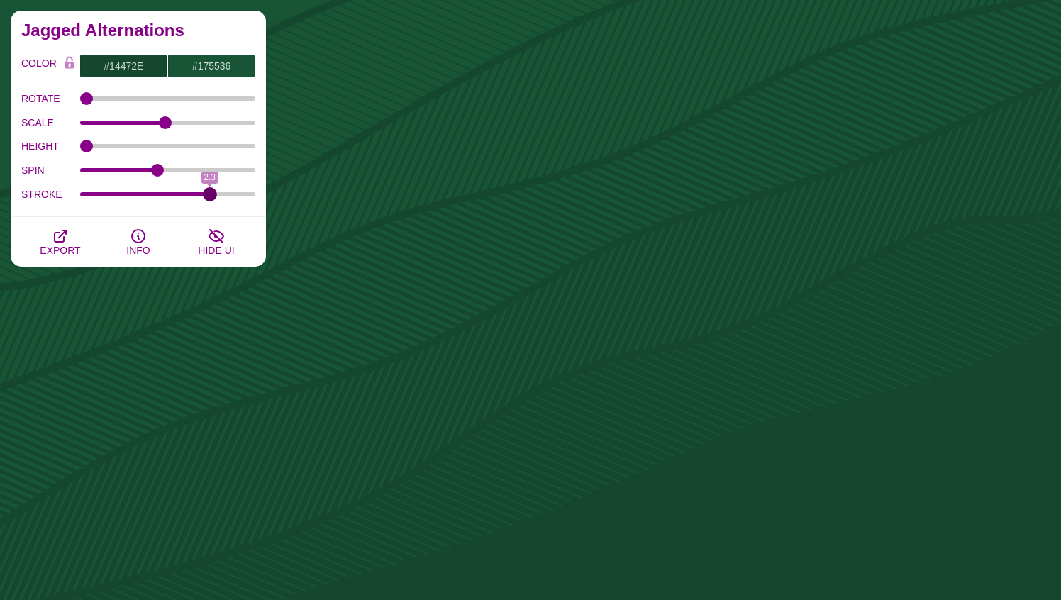
click at [212, 194] on input "STROKE" at bounding box center [168, 194] width 176 height 6
type input "43"
click at [156, 171] on input "SPIN" at bounding box center [168, 170] width 176 height 6
drag, startPoint x: 206, startPoint y: 191, endPoint x: 303, endPoint y: 185, distance: 96.6
click at [256, 191] on input "STROKE" at bounding box center [168, 194] width 176 height 6
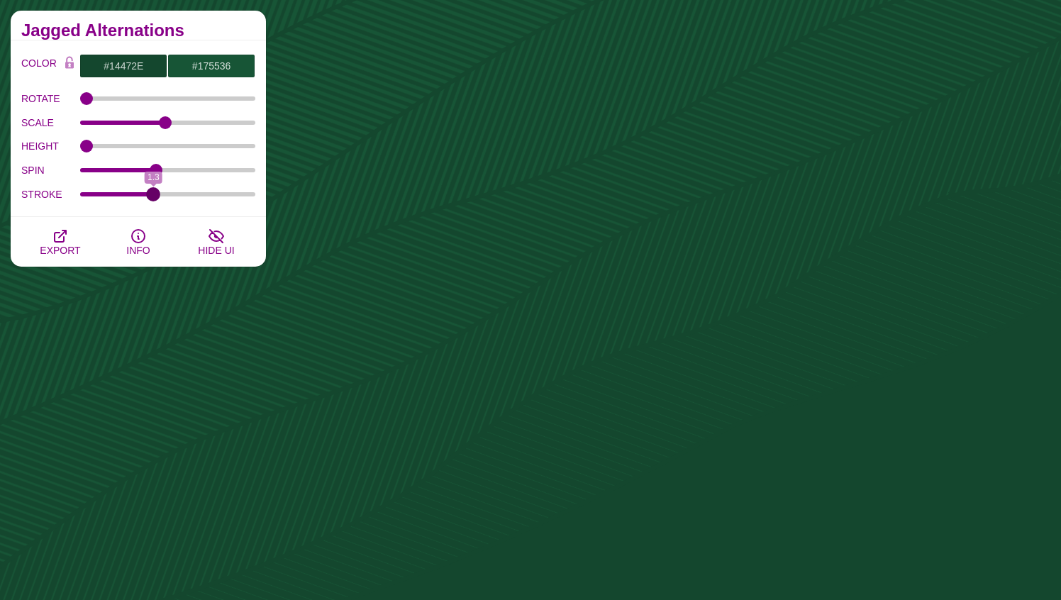
drag, startPoint x: 253, startPoint y: 193, endPoint x: 151, endPoint y: 192, distance: 102.1
click at [151, 192] on input "STROKE" at bounding box center [168, 194] width 176 height 6
drag, startPoint x: 155, startPoint y: 196, endPoint x: 201, endPoint y: 189, distance: 46.6
type input "2.2"
click at [201, 191] on input "STROKE" at bounding box center [168, 194] width 176 height 6
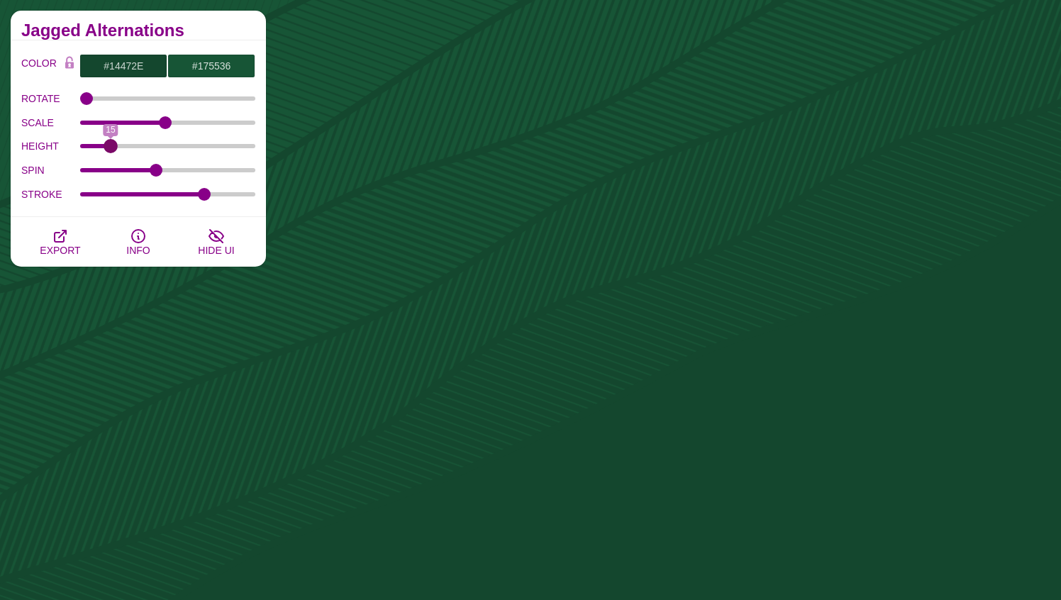
drag, startPoint x: 87, startPoint y: 148, endPoint x: 110, endPoint y: 139, distance: 24.5
click at [110, 143] on input "HEIGHT" at bounding box center [168, 146] width 176 height 6
drag, startPoint x: 110, startPoint y: 143, endPoint x: 35, endPoint y: 146, distance: 74.5
type input "0"
click at [80, 146] on input "HEIGHT" at bounding box center [168, 146] width 176 height 6
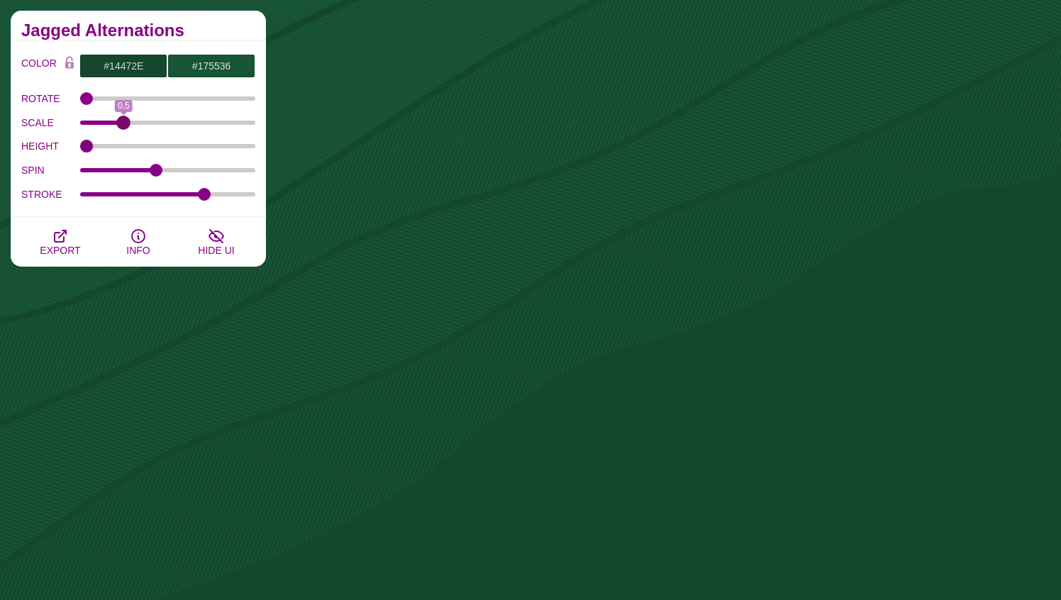
drag, startPoint x: 162, startPoint y: 122, endPoint x: 123, endPoint y: 122, distance: 39.0
click at [123, 122] on input "SCALE" at bounding box center [168, 123] width 176 height 6
drag, startPoint x: 123, startPoint y: 123, endPoint x: 165, endPoint y: 120, distance: 42.0
type input "1"
click at [165, 120] on input "SCALE" at bounding box center [168, 123] width 176 height 6
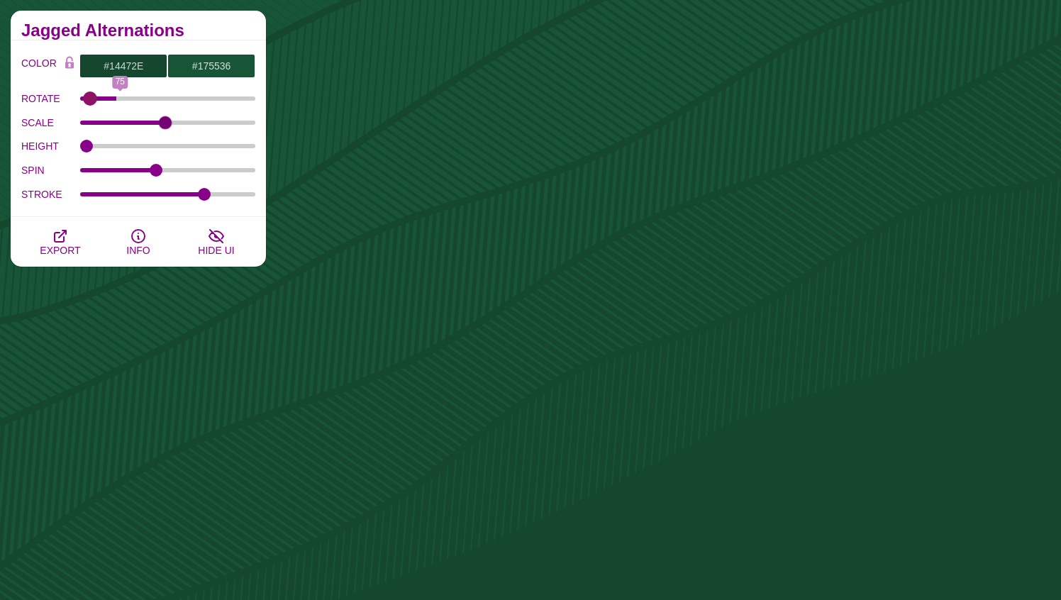
type input "0"
drag, startPoint x: 87, startPoint y: 99, endPoint x: 65, endPoint y: 90, distance: 23.2
click at [80, 96] on input "ROTATE" at bounding box center [168, 99] width 176 height 6
drag, startPoint x: 167, startPoint y: 120, endPoint x: 146, endPoint y: 120, distance: 21.3
type input "0.77"
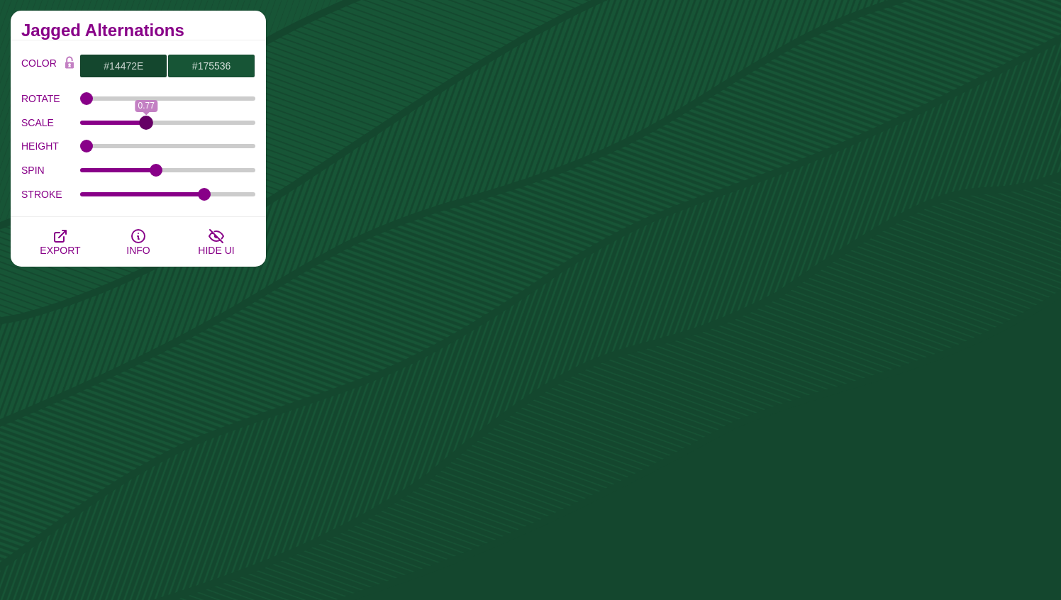
click at [146, 120] on input "SCALE" at bounding box center [168, 123] width 176 height 6
drag, startPoint x: 87, startPoint y: 97, endPoint x: 165, endPoint y: 104, distance: 78.3
click at [165, 101] on input "ROTATE" at bounding box center [168, 99] width 176 height 6
drag, startPoint x: 168, startPoint y: 99, endPoint x: 70, endPoint y: 104, distance: 98.0
type input "0"
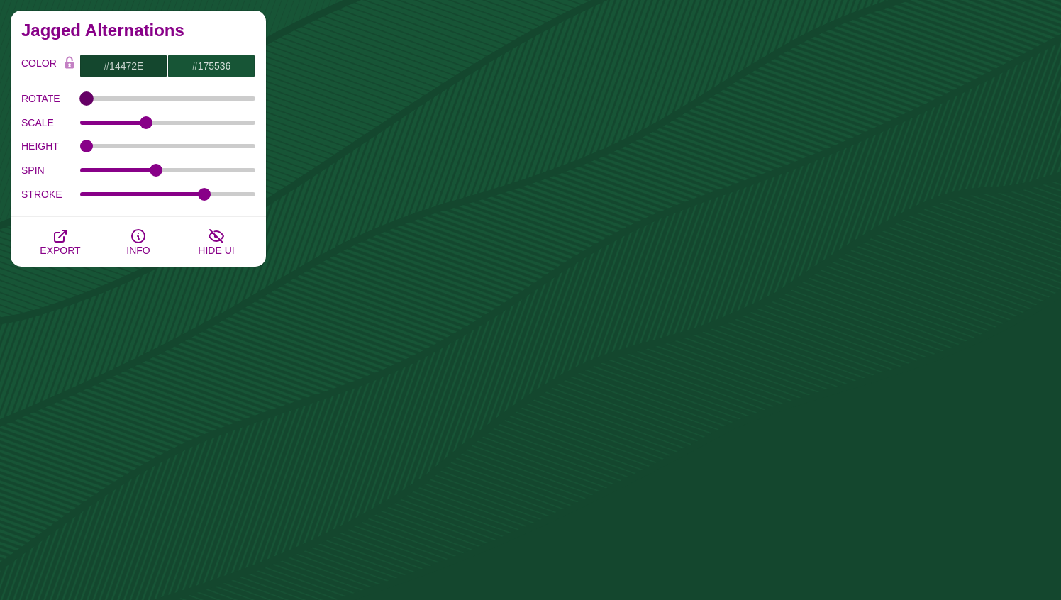
click at [80, 101] on input "ROTATE" at bounding box center [168, 99] width 176 height 6
click at [61, 237] on icon "button" at bounding box center [60, 236] width 17 height 17
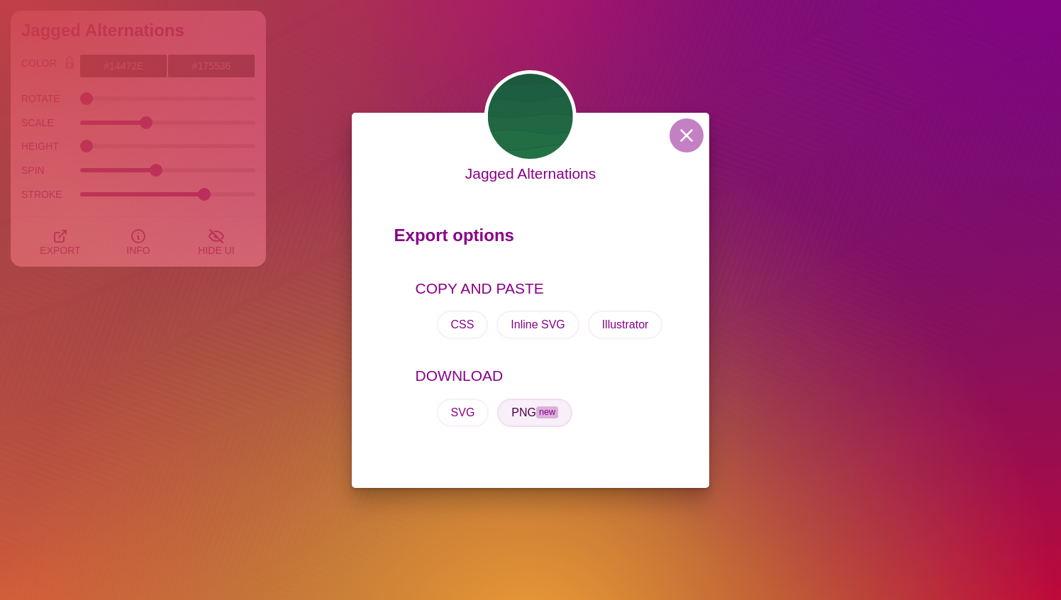
click at [528, 410] on button "PNG new" at bounding box center [534, 413] width 75 height 28
click at [472, 413] on button "SVG" at bounding box center [463, 413] width 52 height 28
click at [530, 220] on p "Export options" at bounding box center [530, 239] width 273 height 40
click at [444, 190] on div "Jagged Alternations Export options COPY AND PASTE CSS Inline SVG Illustrator DO…" at bounding box center [531, 300] width 358 height 375
click at [597, 204] on div "Export options COPY AND PASTE CSS Inline SVG Illustrator DOWNLOAD SVG PNG new" at bounding box center [531, 332] width 358 height 269
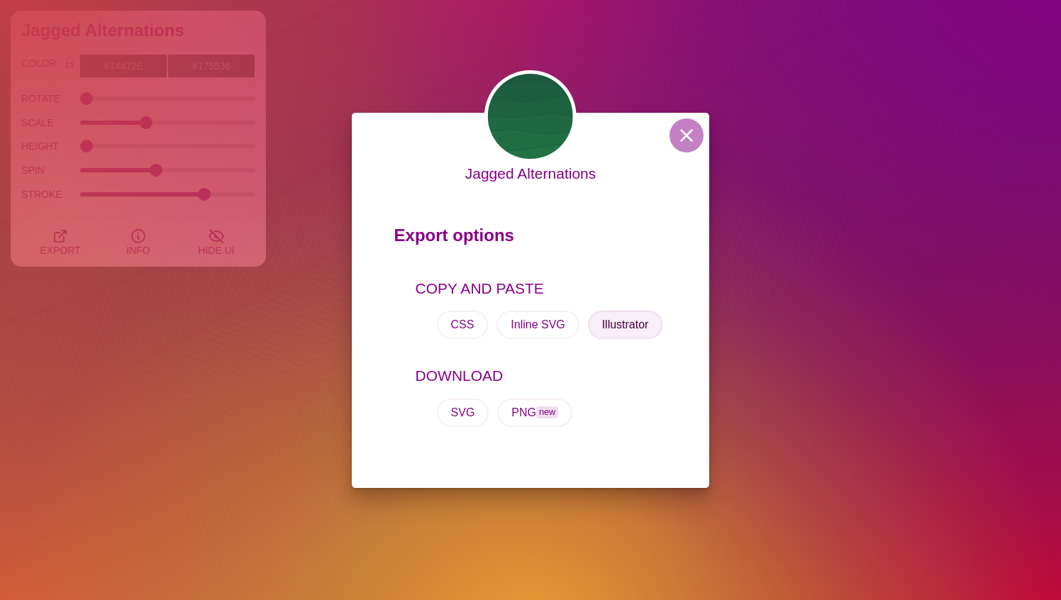
click at [618, 329] on button "Illustrator" at bounding box center [625, 325] width 75 height 28
click at [688, 138] on button at bounding box center [686, 135] width 34 height 34
